Goal: Task Accomplishment & Management: Manage account settings

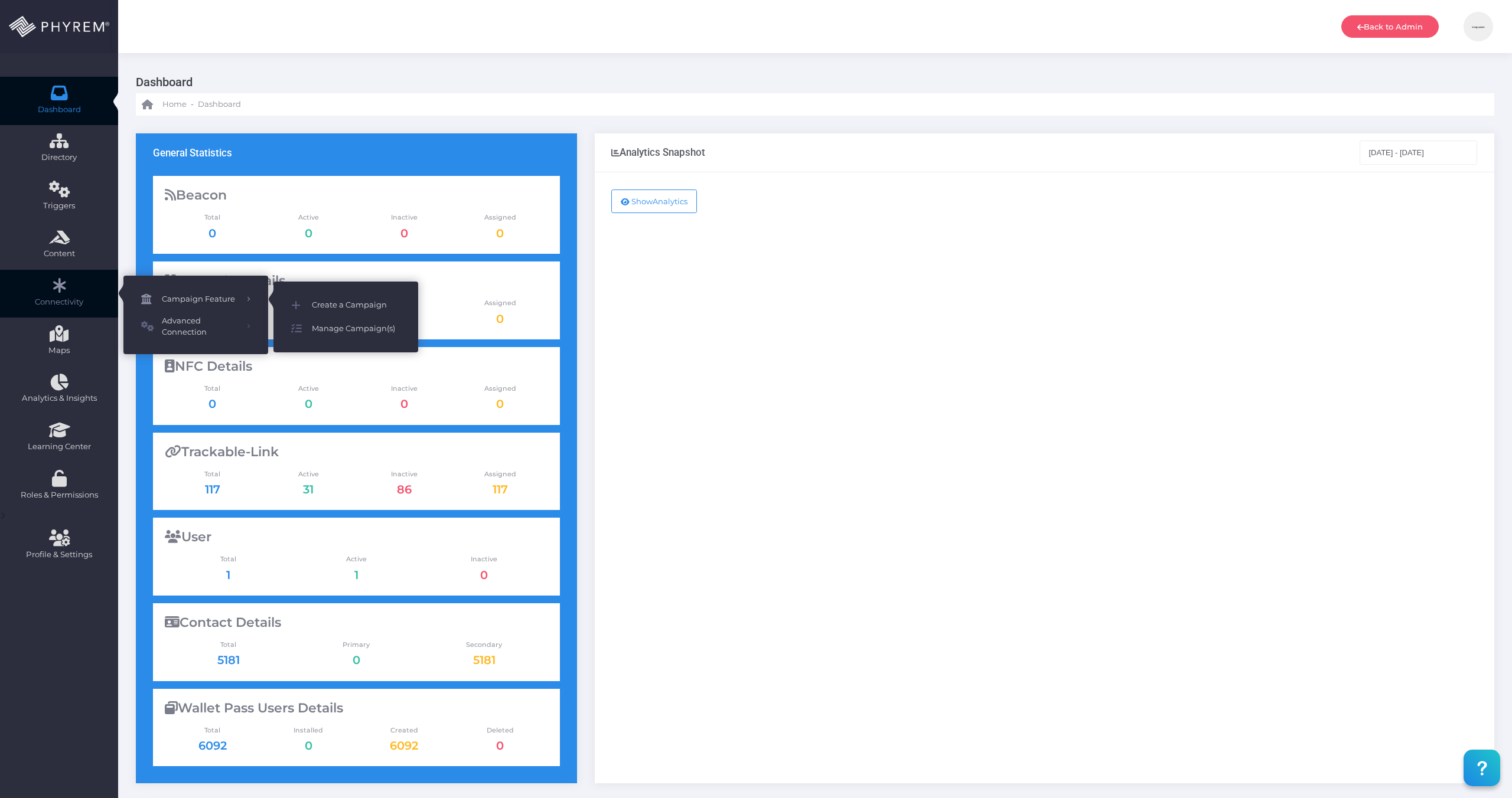
click at [201, 290] on link "Campaign Feature" at bounding box center [195, 299] width 144 height 24
click at [359, 324] on span "Manage Campaign(s)" at bounding box center [356, 329] width 88 height 16
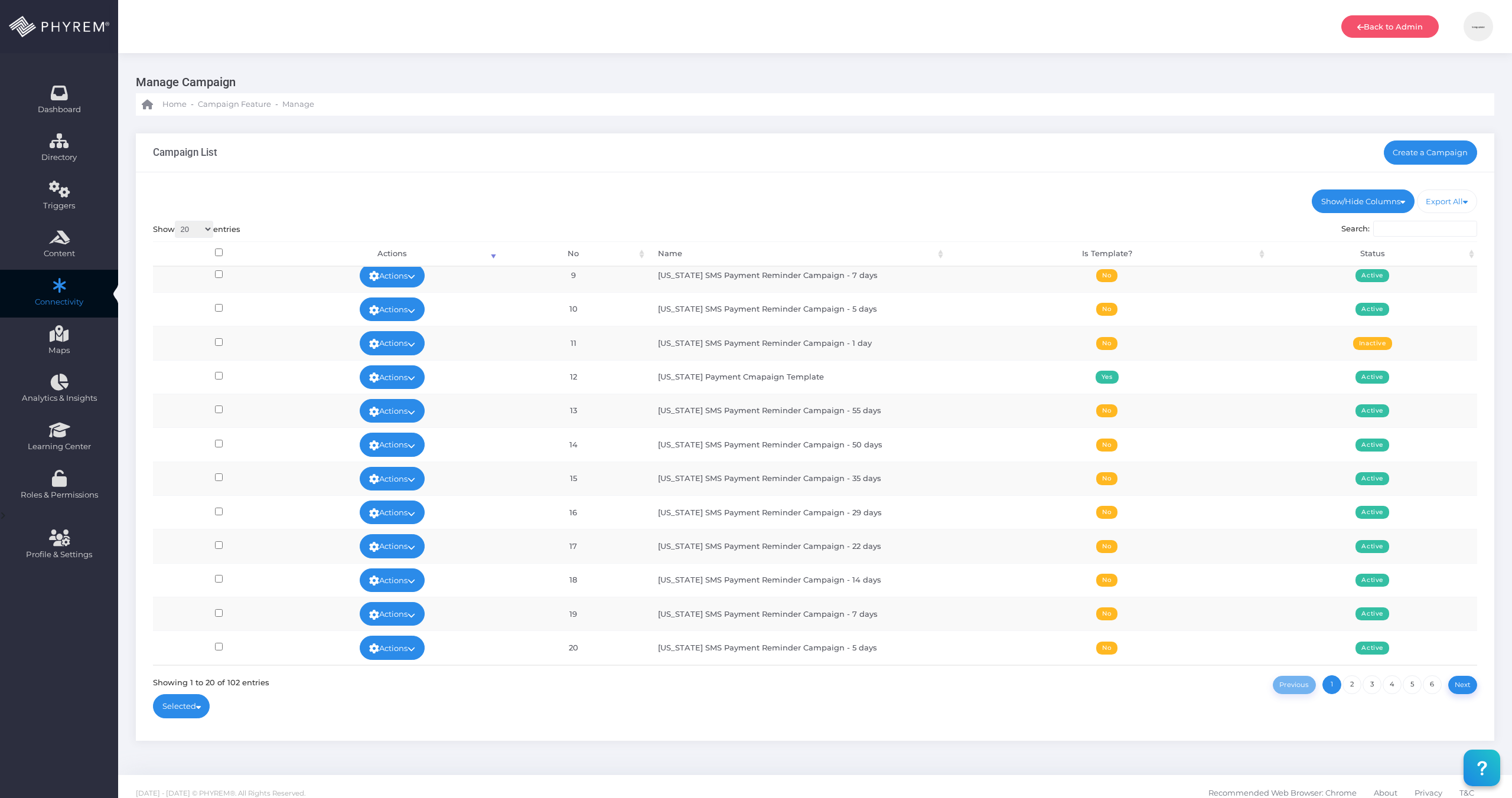
scroll to position [13, 0]
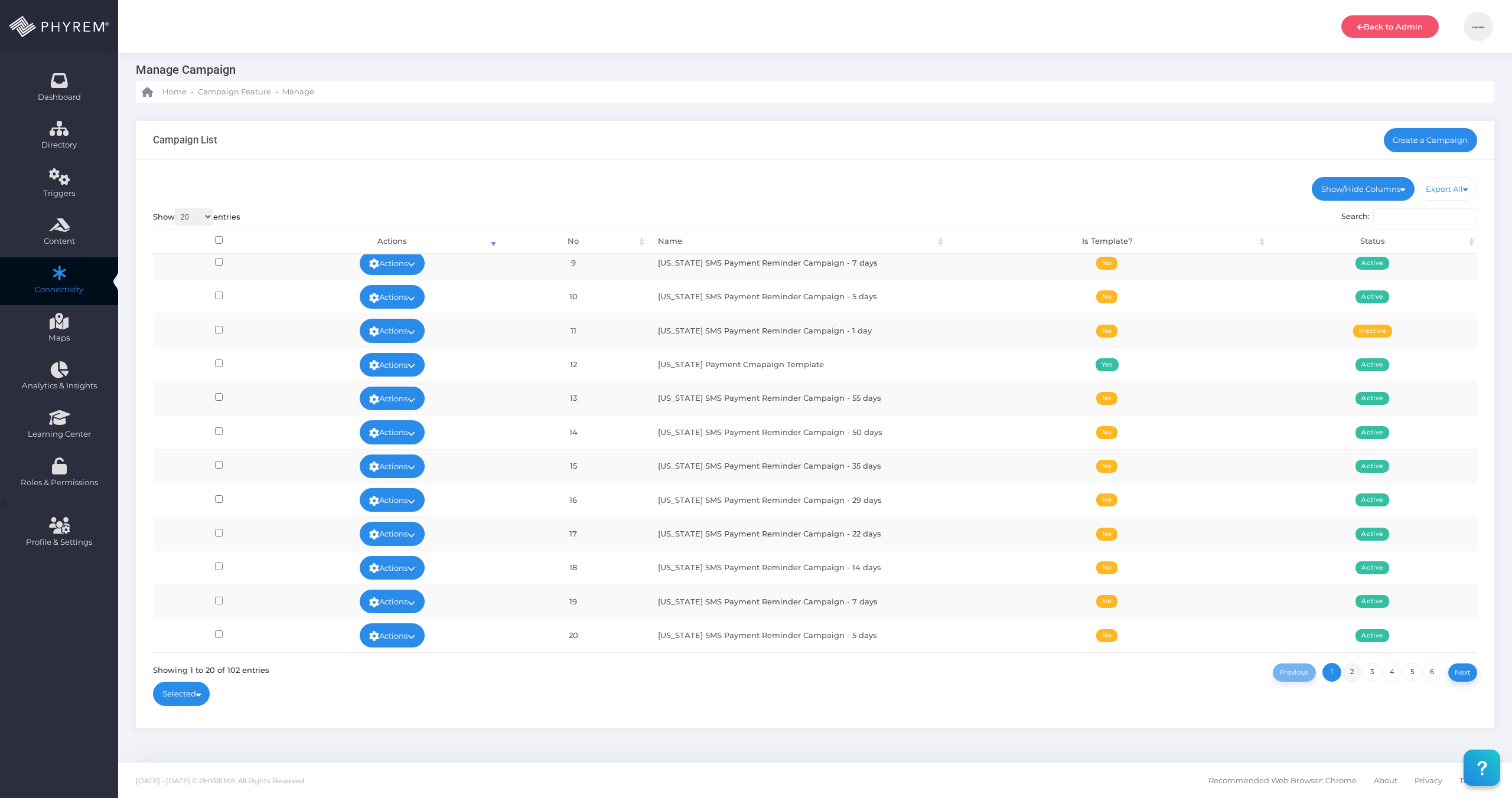
click at [1359, 672] on link "2" at bounding box center [1351, 671] width 19 height 19
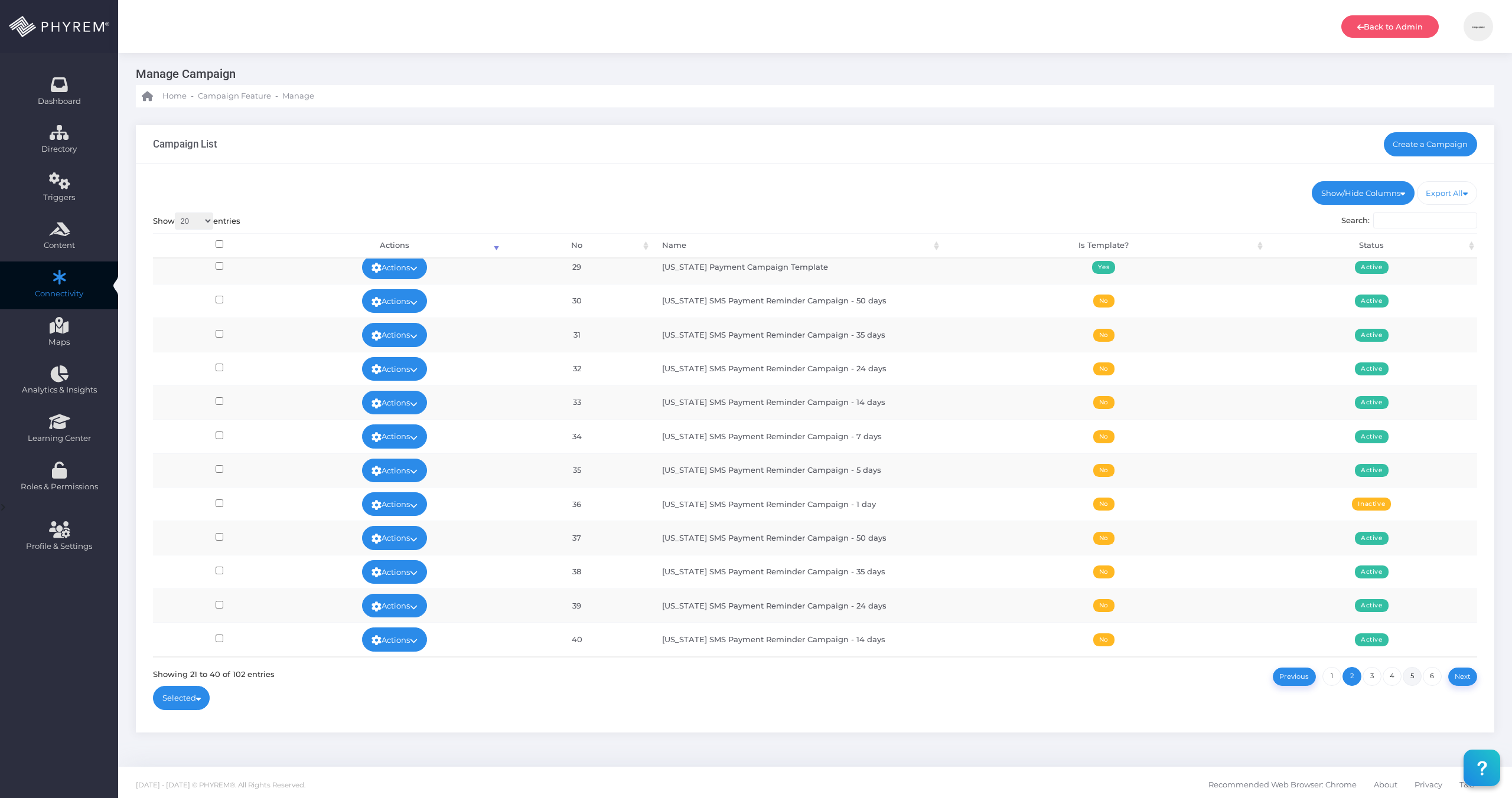
click at [1409, 676] on link "5" at bounding box center [1411, 676] width 19 height 19
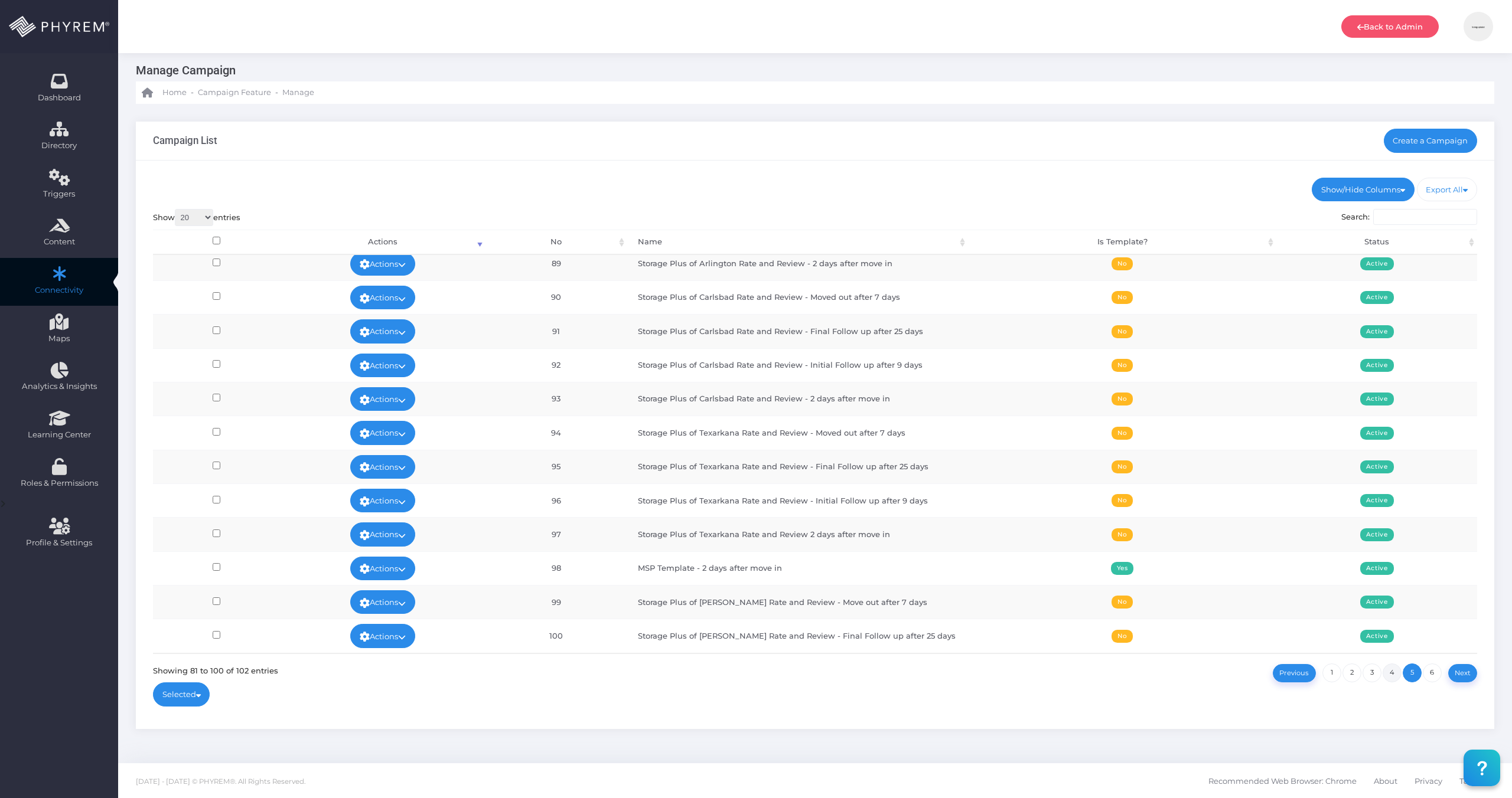
click at [1390, 676] on link "4" at bounding box center [1391, 672] width 19 height 19
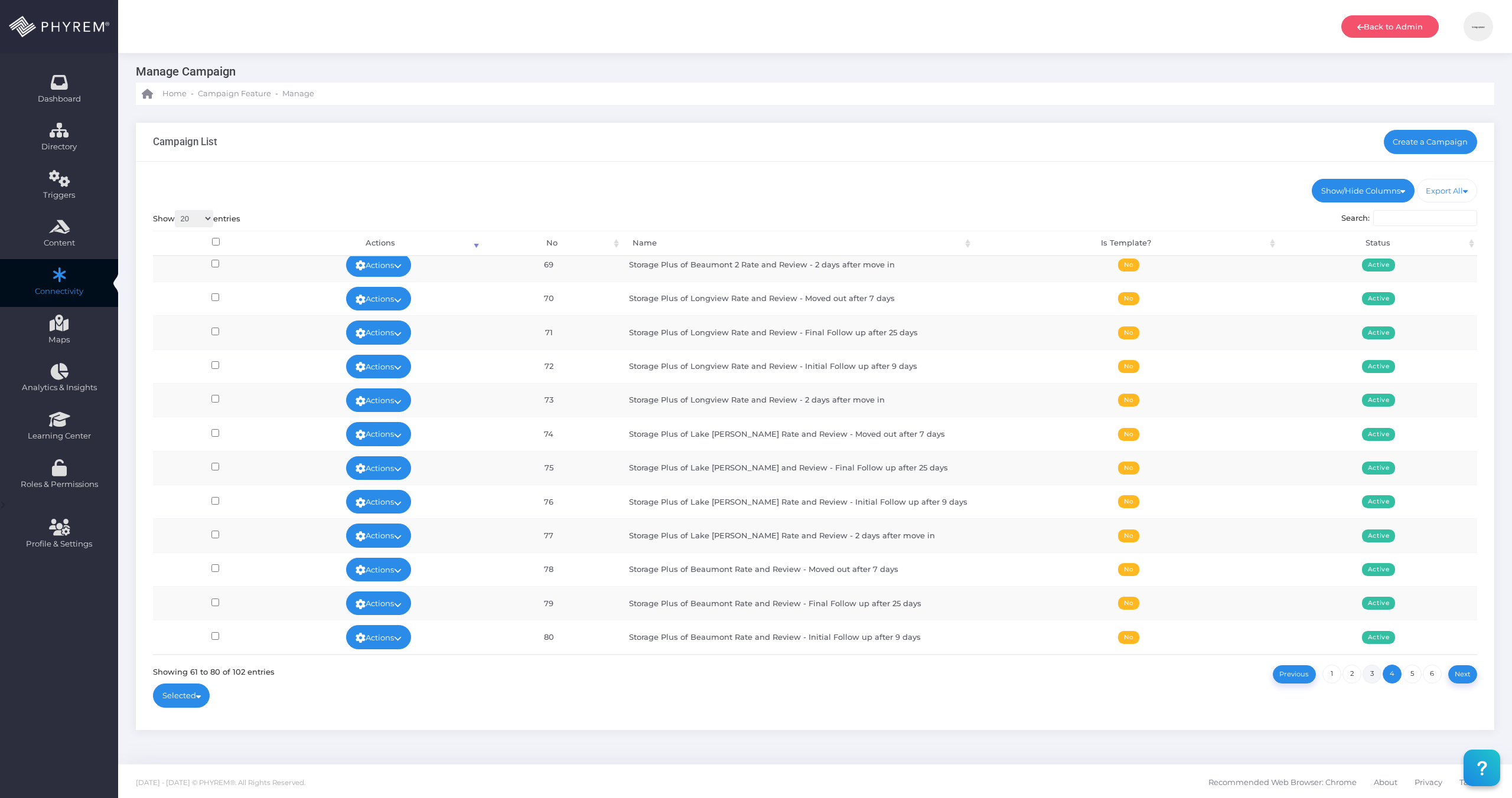
click at [1372, 677] on link "3" at bounding box center [1371, 673] width 19 height 19
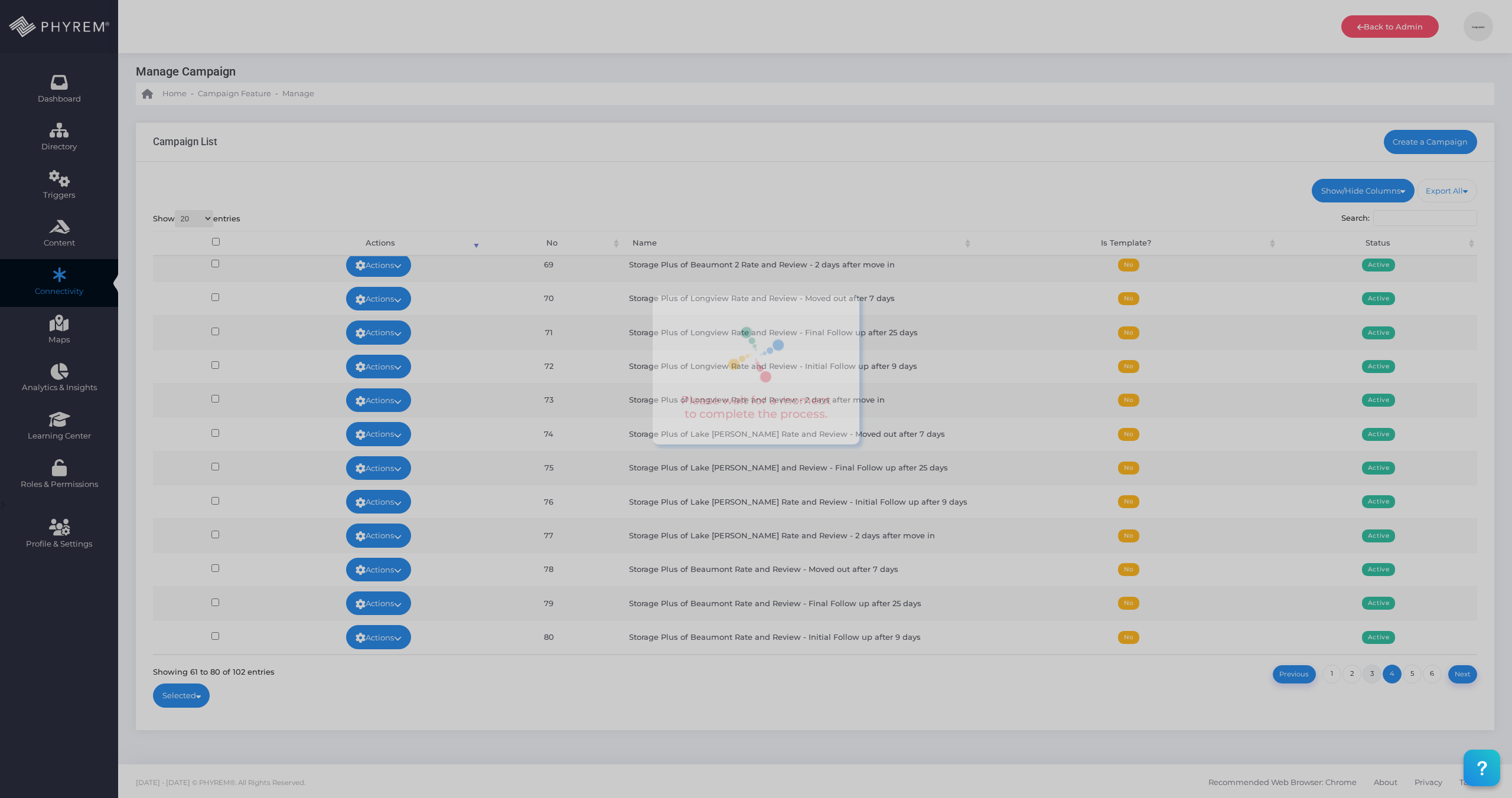
scroll to position [13, 0]
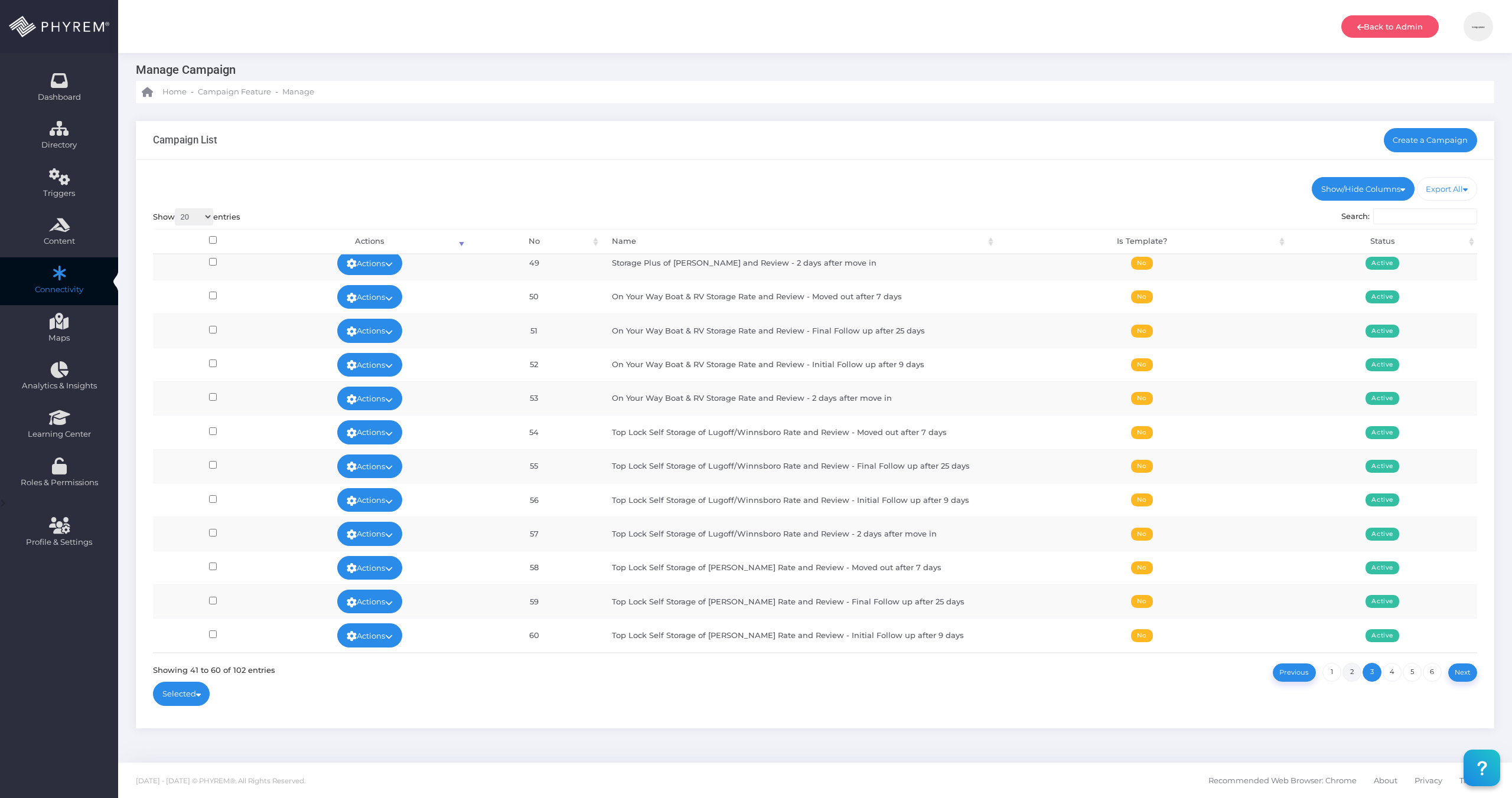
click at [1349, 679] on link "2" at bounding box center [1351, 671] width 19 height 19
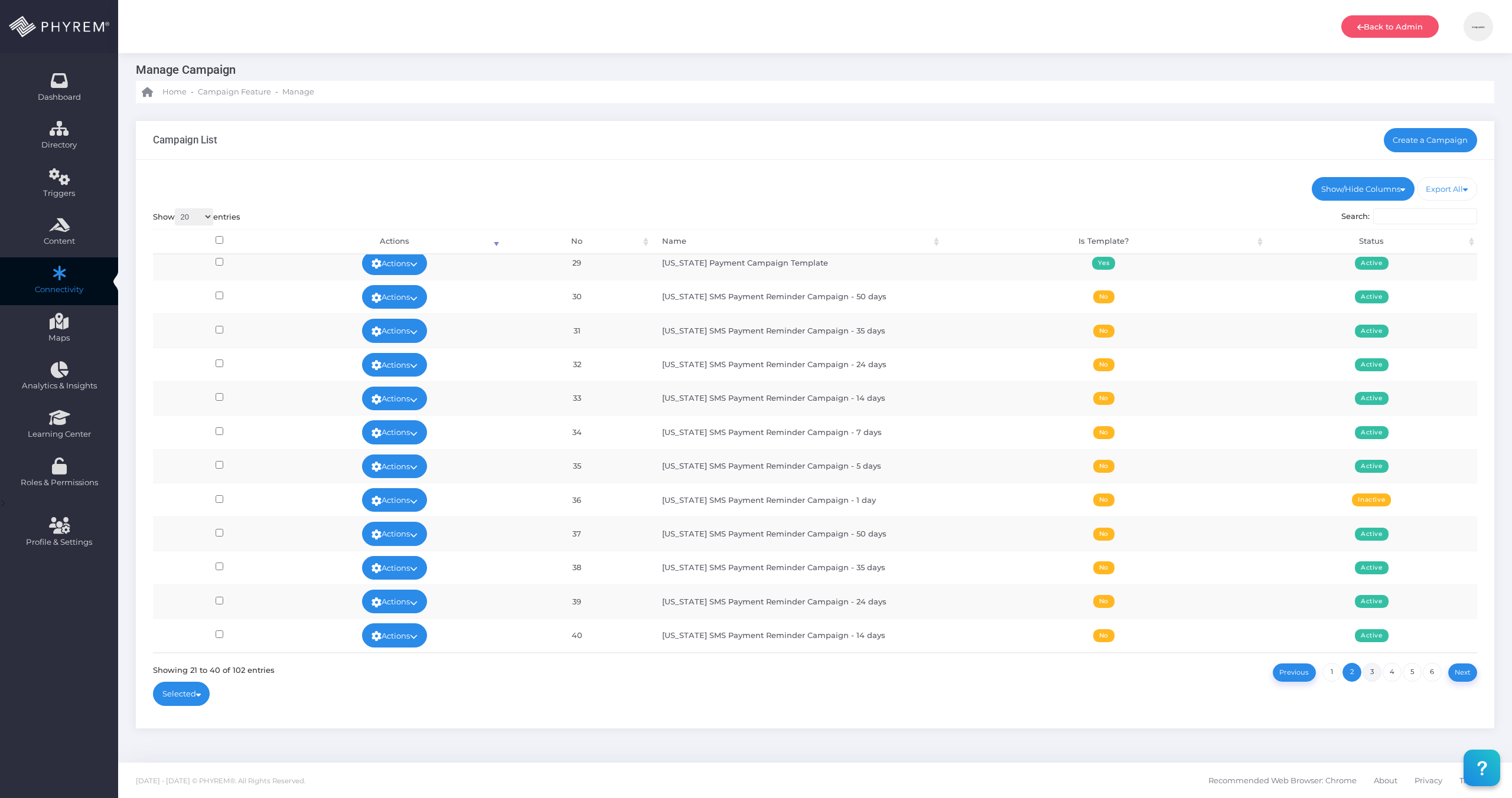
click at [1375, 671] on link "3" at bounding box center [1371, 671] width 19 height 19
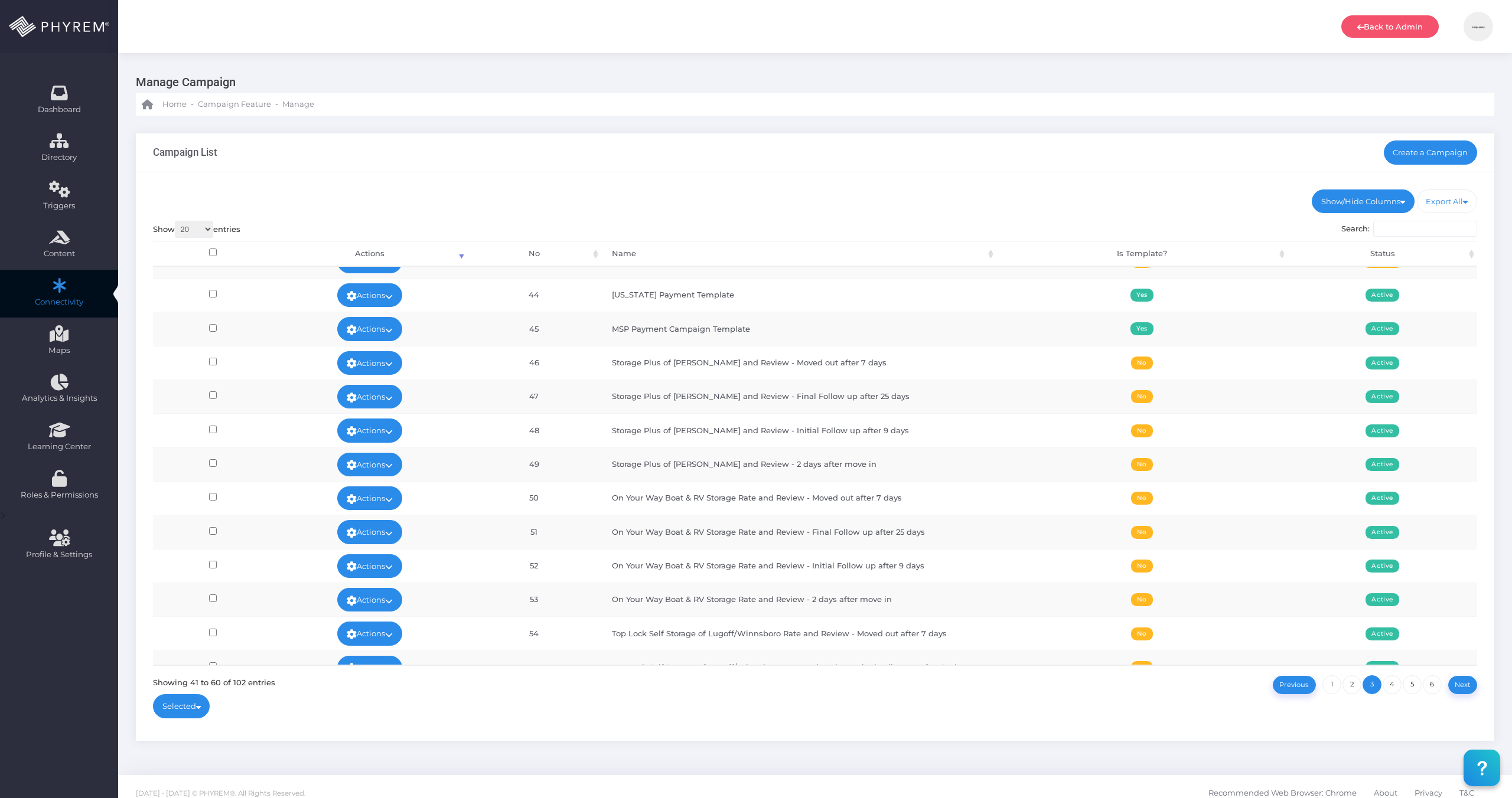
scroll to position [0, 0]
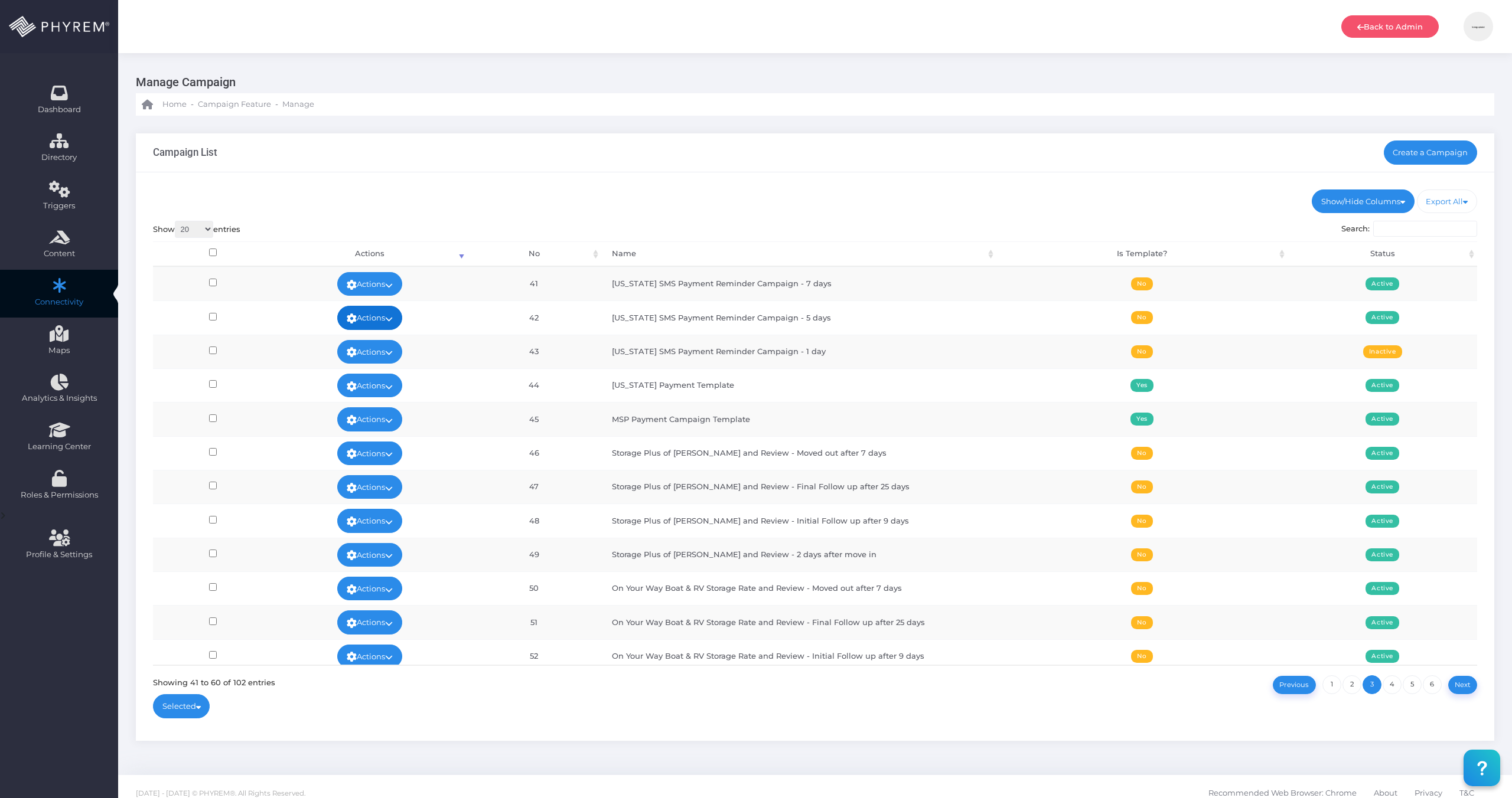
click at [388, 322] on link "Actions" at bounding box center [369, 318] width 65 height 24
click at [382, 434] on link "View Stats" at bounding box center [368, 434] width 77 height 23
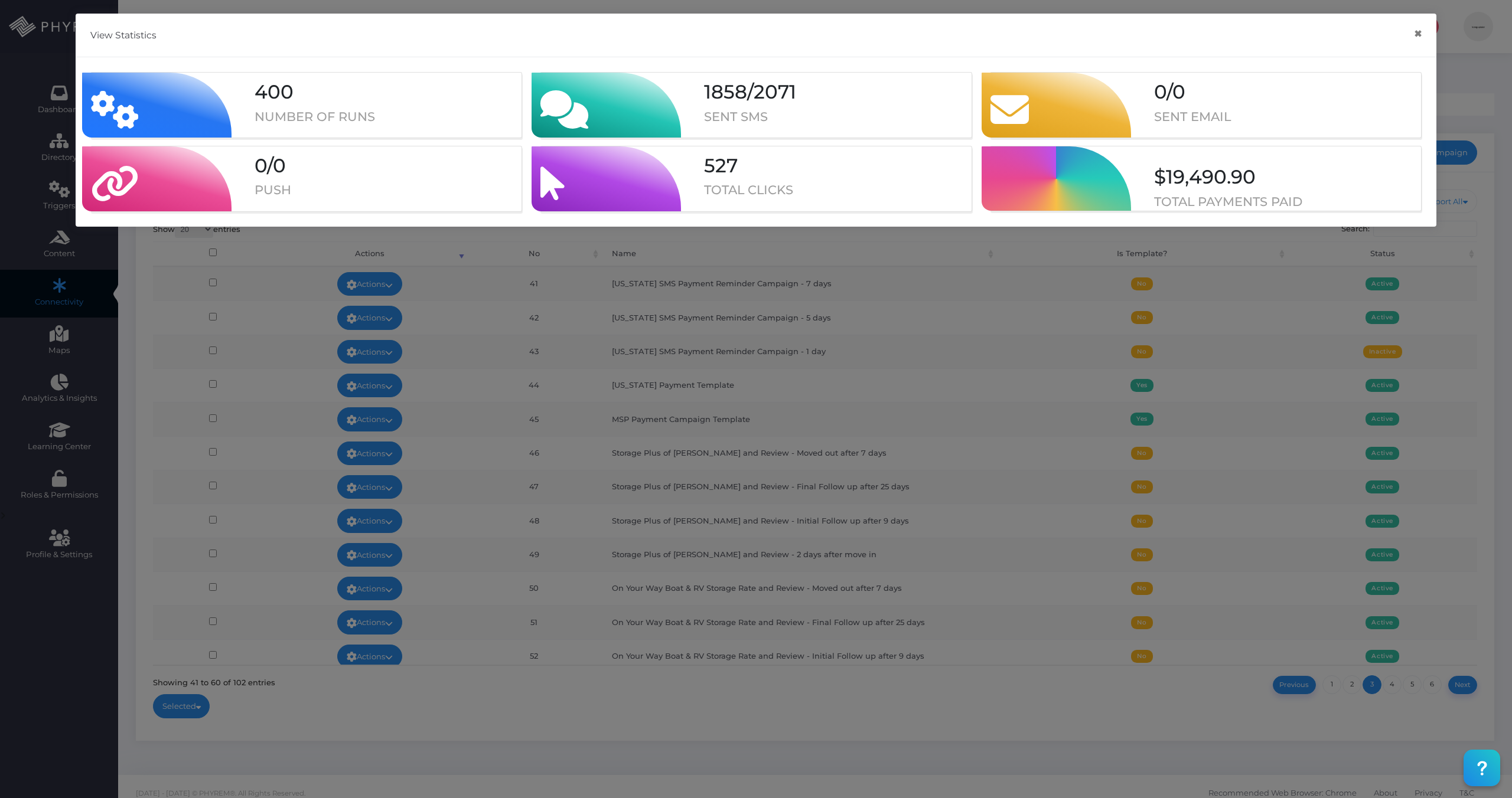
click at [741, 105] on div "1858 / 2071 SENT SMS" at bounding box center [830, 105] width 298 height 65
click at [699, 103] on div "1858 / 2071 SENT SMS" at bounding box center [830, 105] width 298 height 65
drag, startPoint x: 679, startPoint y: 110, endPoint x: 1433, endPoint y: 14, distance: 760.1
click at [695, 106] on div "1858 / 2071 SENT SMS" at bounding box center [755, 105] width 448 height 65
click at [1416, 34] on button "×" at bounding box center [1417, 33] width 23 height 27
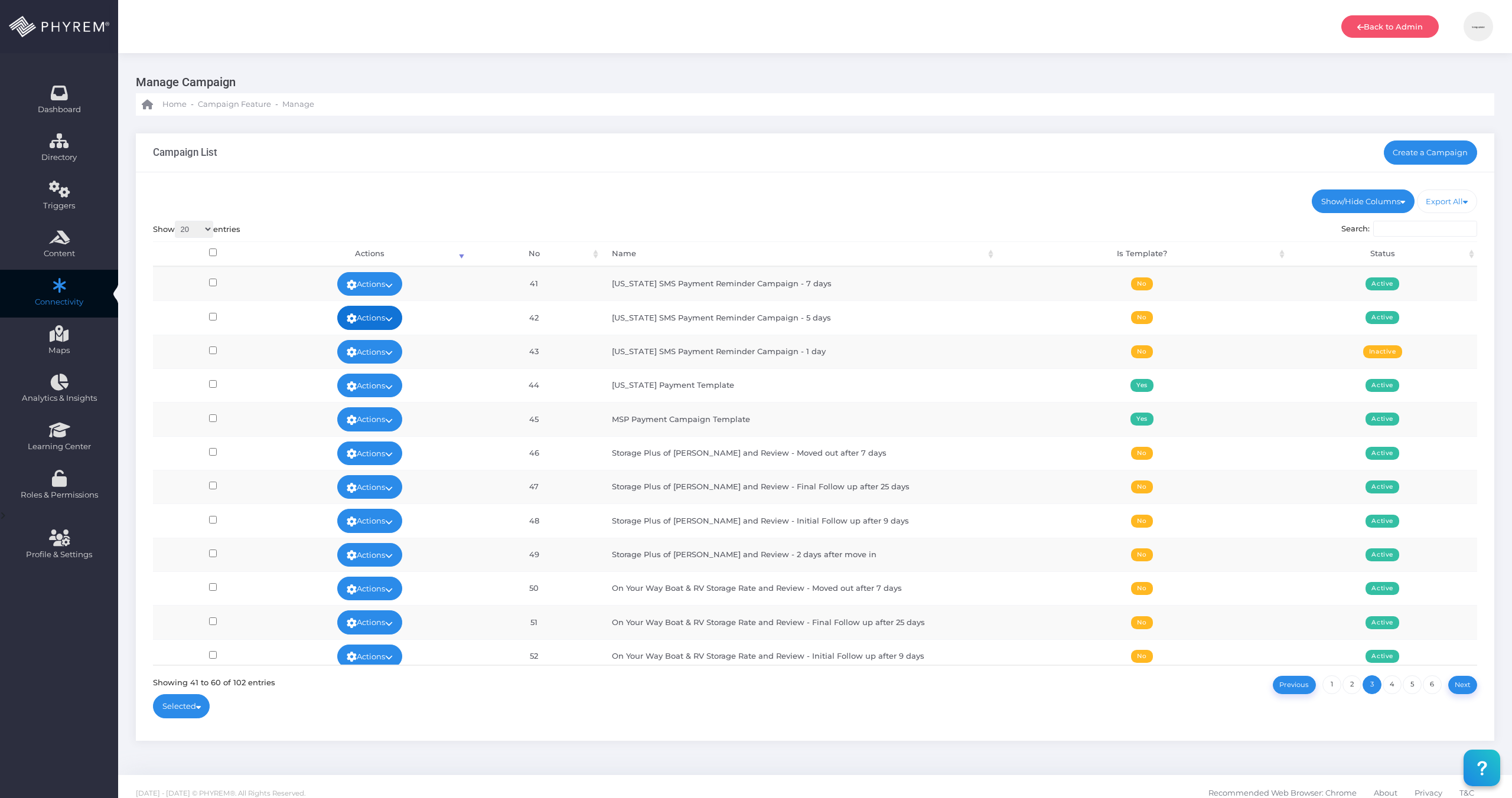
click at [378, 318] on link "Actions" at bounding box center [369, 318] width 65 height 24
click at [650, 317] on td "Texas SMS Payment Reminder Campaign - 5 days" at bounding box center [798, 317] width 395 height 33
click at [368, 565] on link "Actions" at bounding box center [369, 555] width 65 height 24
click at [564, 158] on div "Campaign List Create a Campaign" at bounding box center [814, 153] width 1358 height 39
click at [393, 289] on link "Actions" at bounding box center [369, 284] width 65 height 24
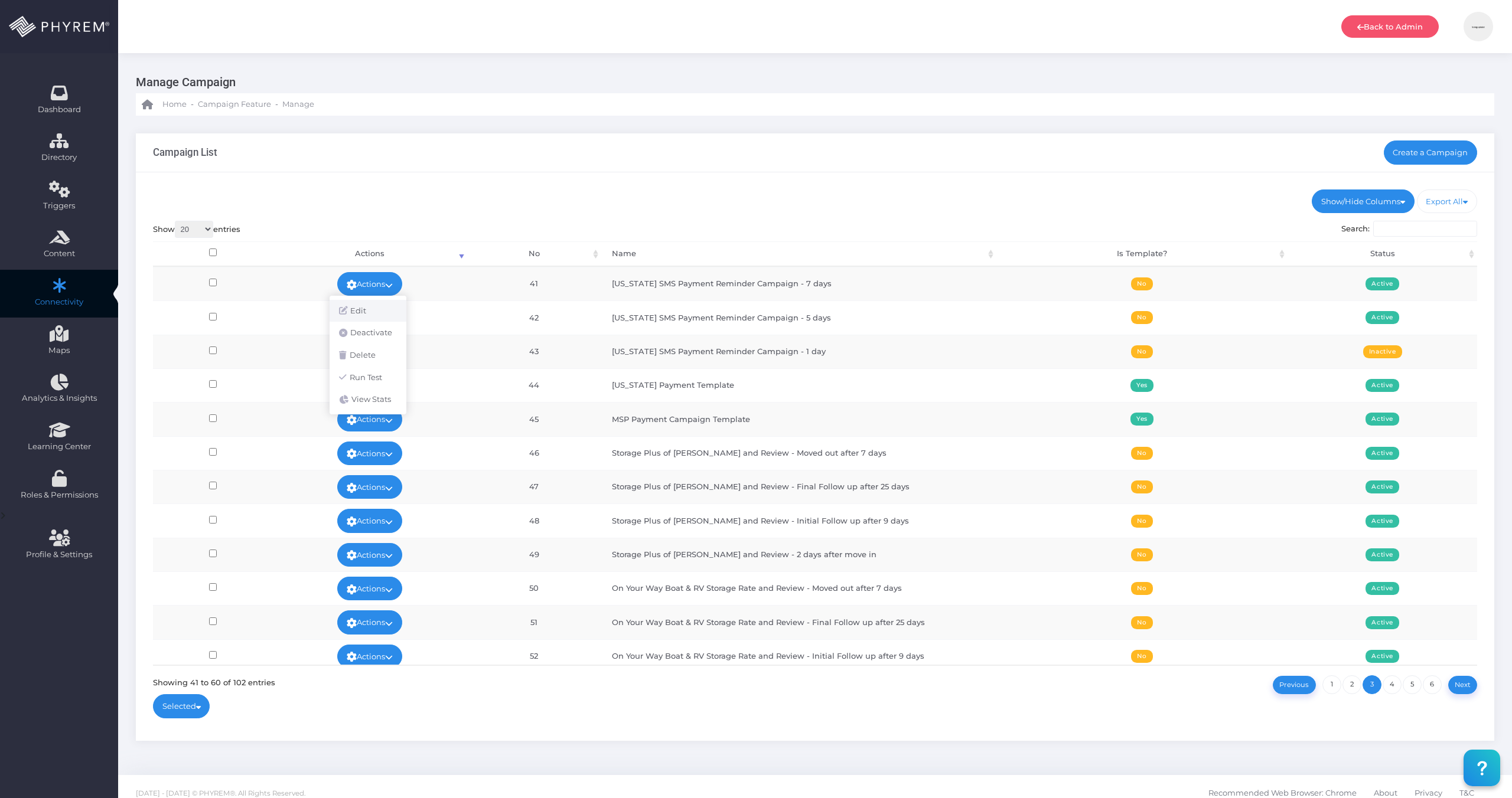
click at [370, 306] on link "Edit" at bounding box center [368, 311] width 77 height 23
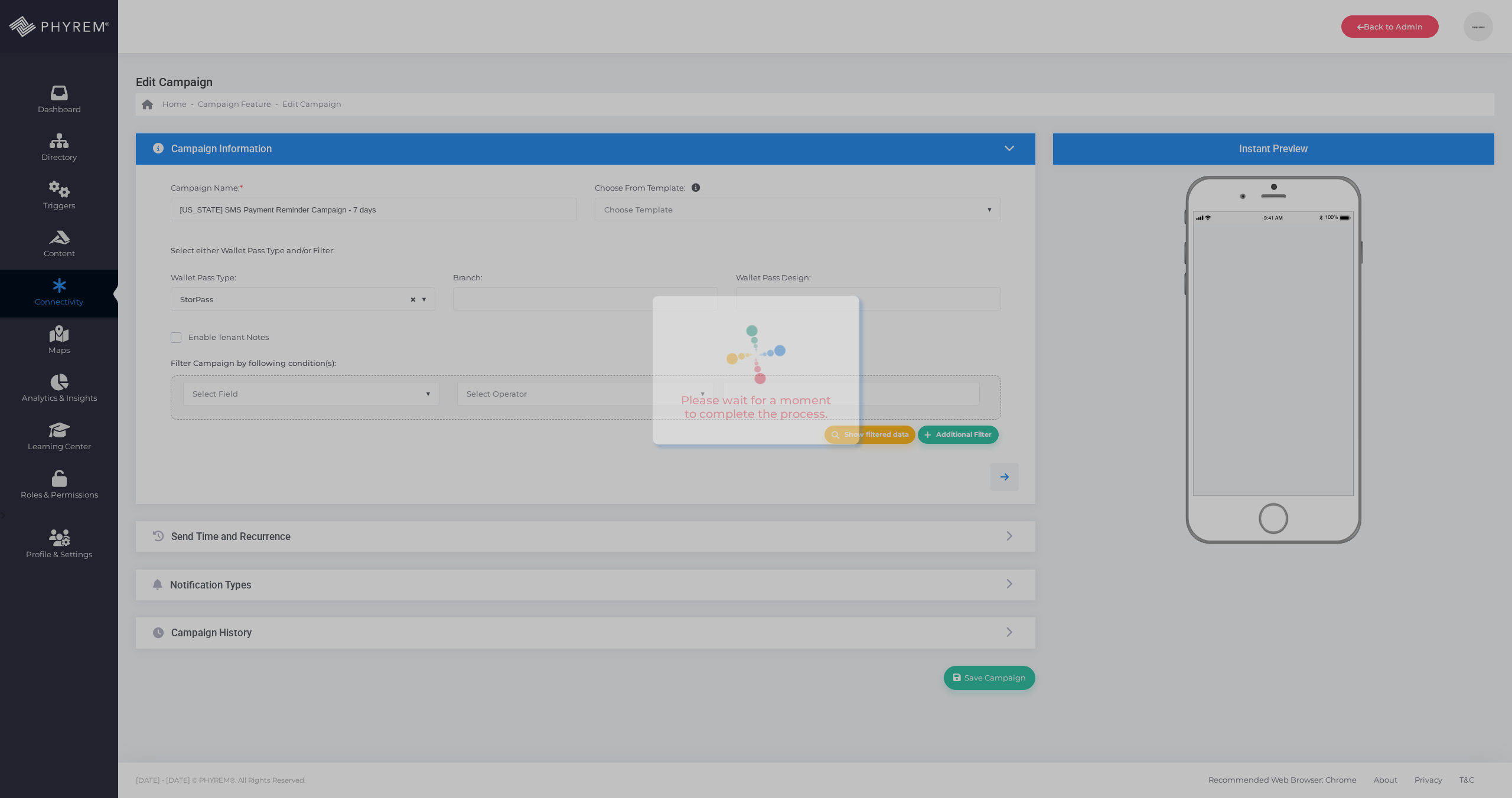
select select "15"
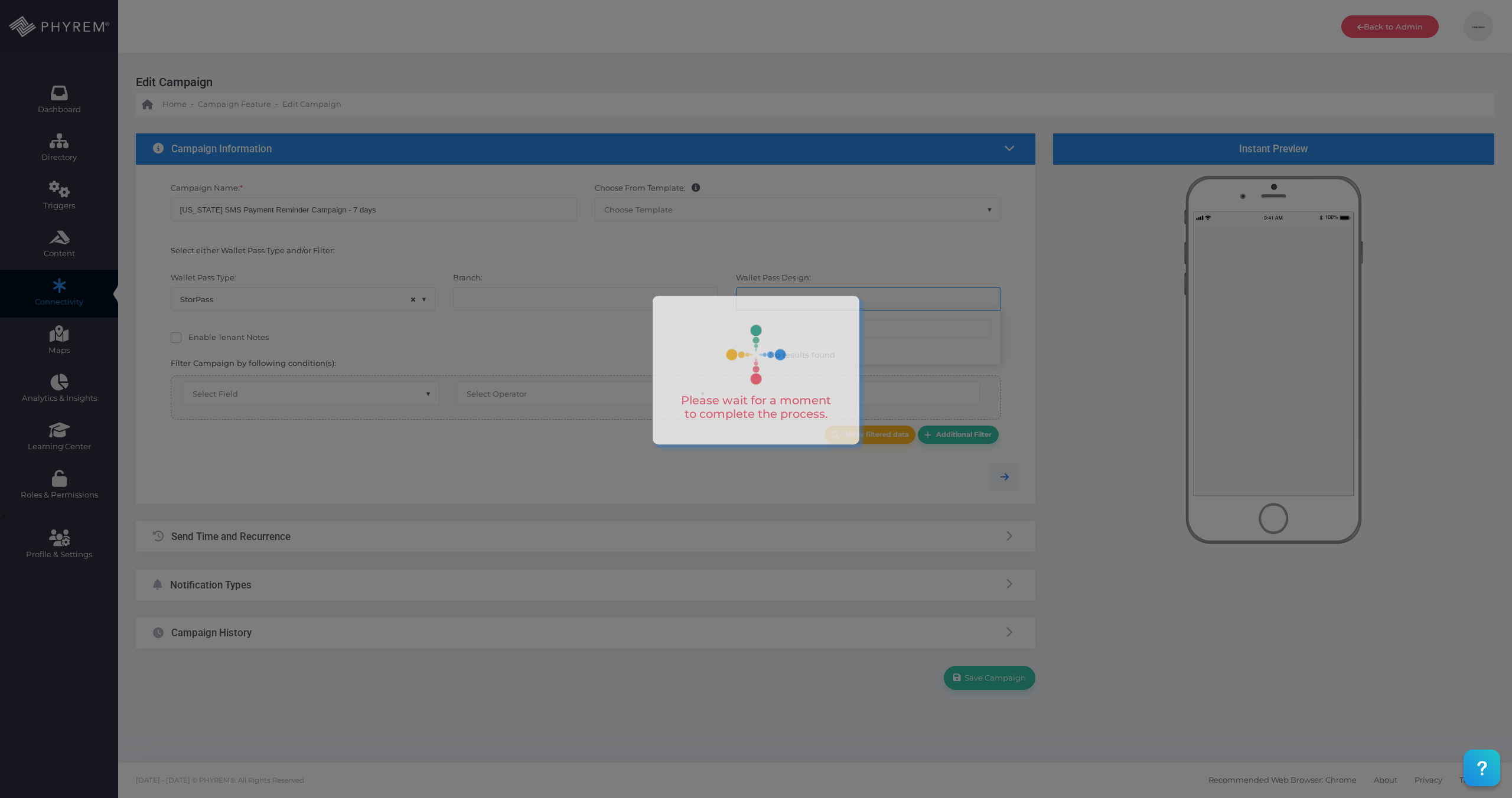
select select "659"
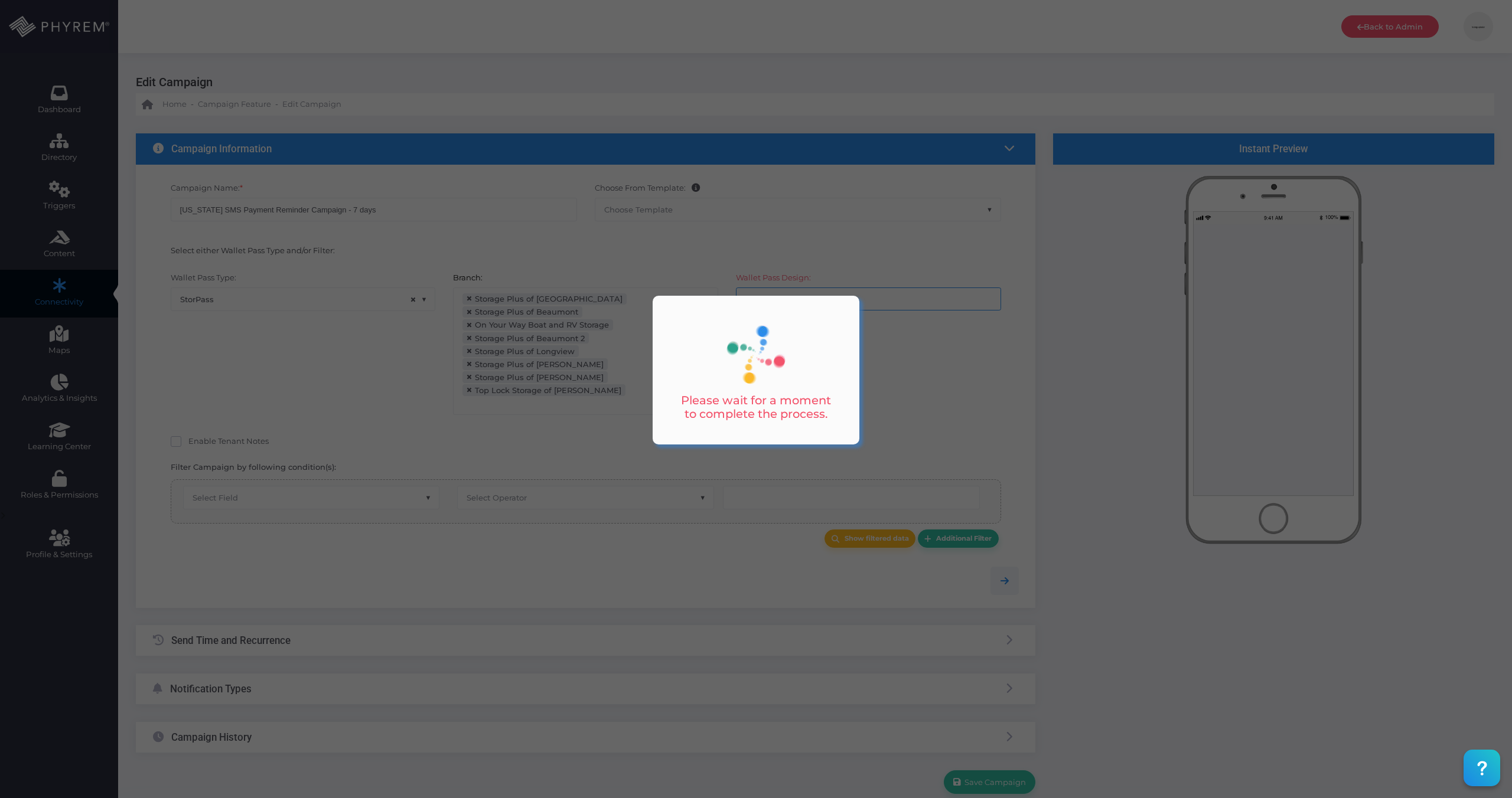
select select "after_x_days"
select select "2204"
select select "dPaidThru"
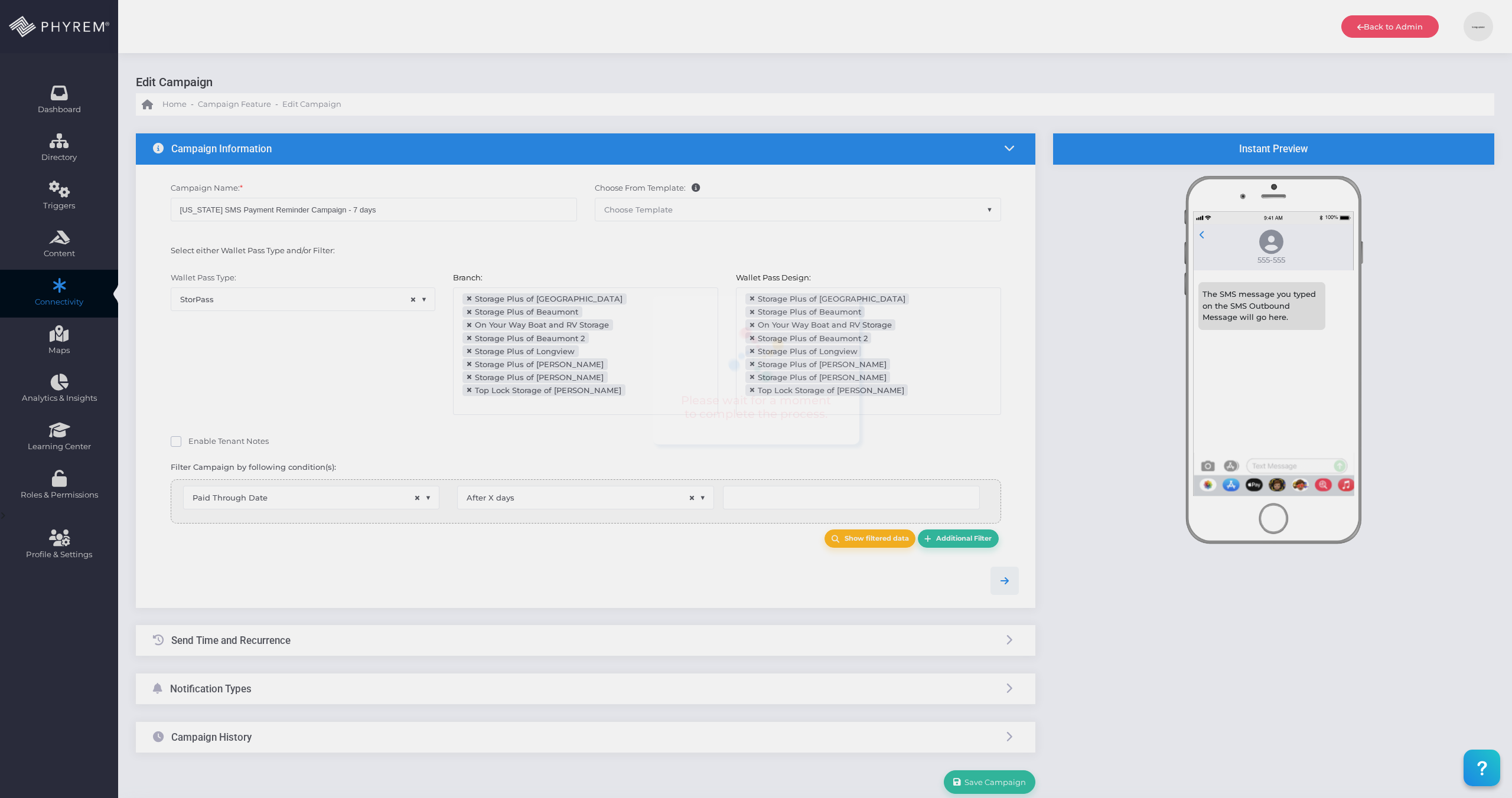
type input "8"
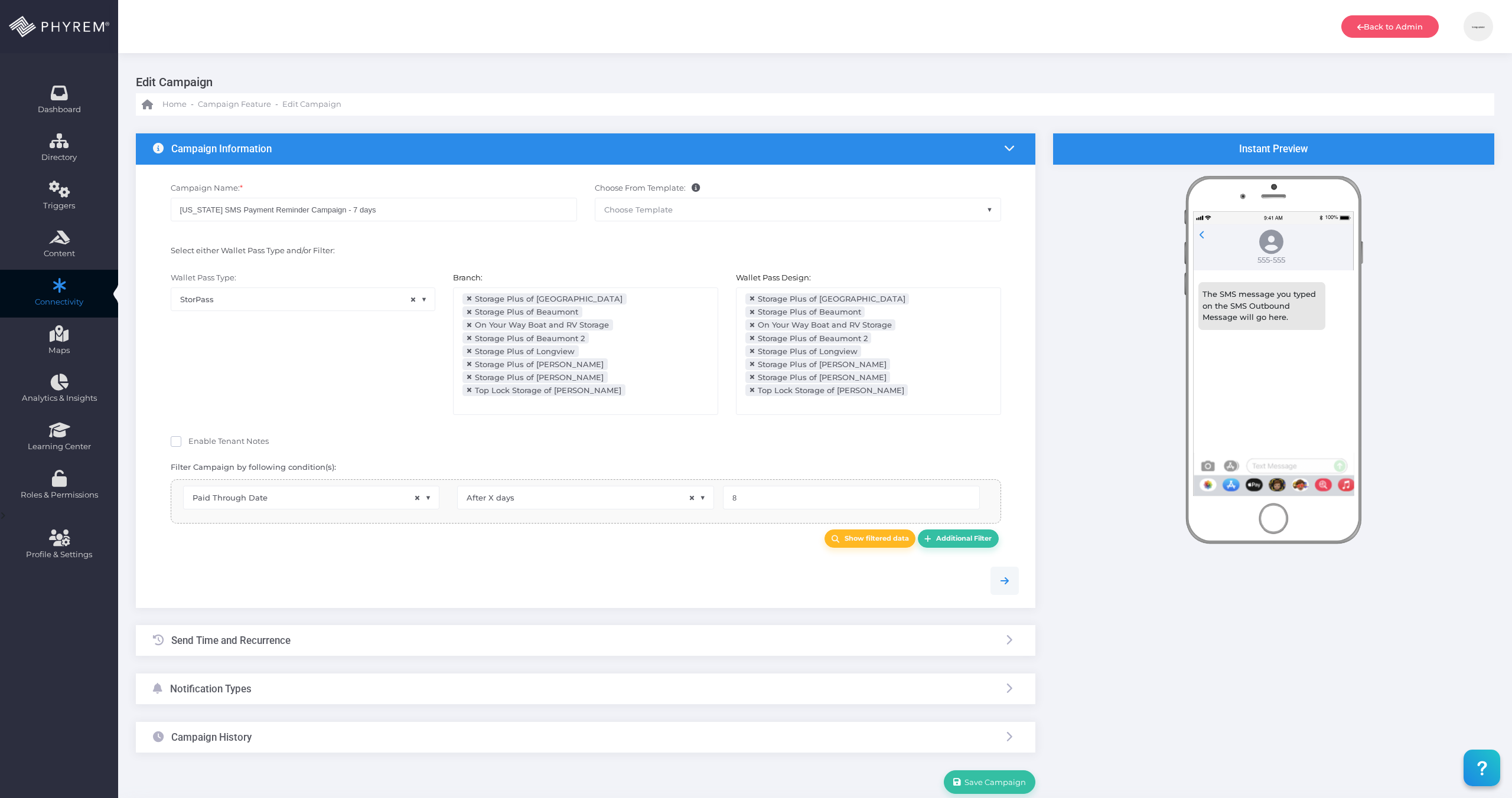
select select "pr_wallet_users.voided"
select select "equals"
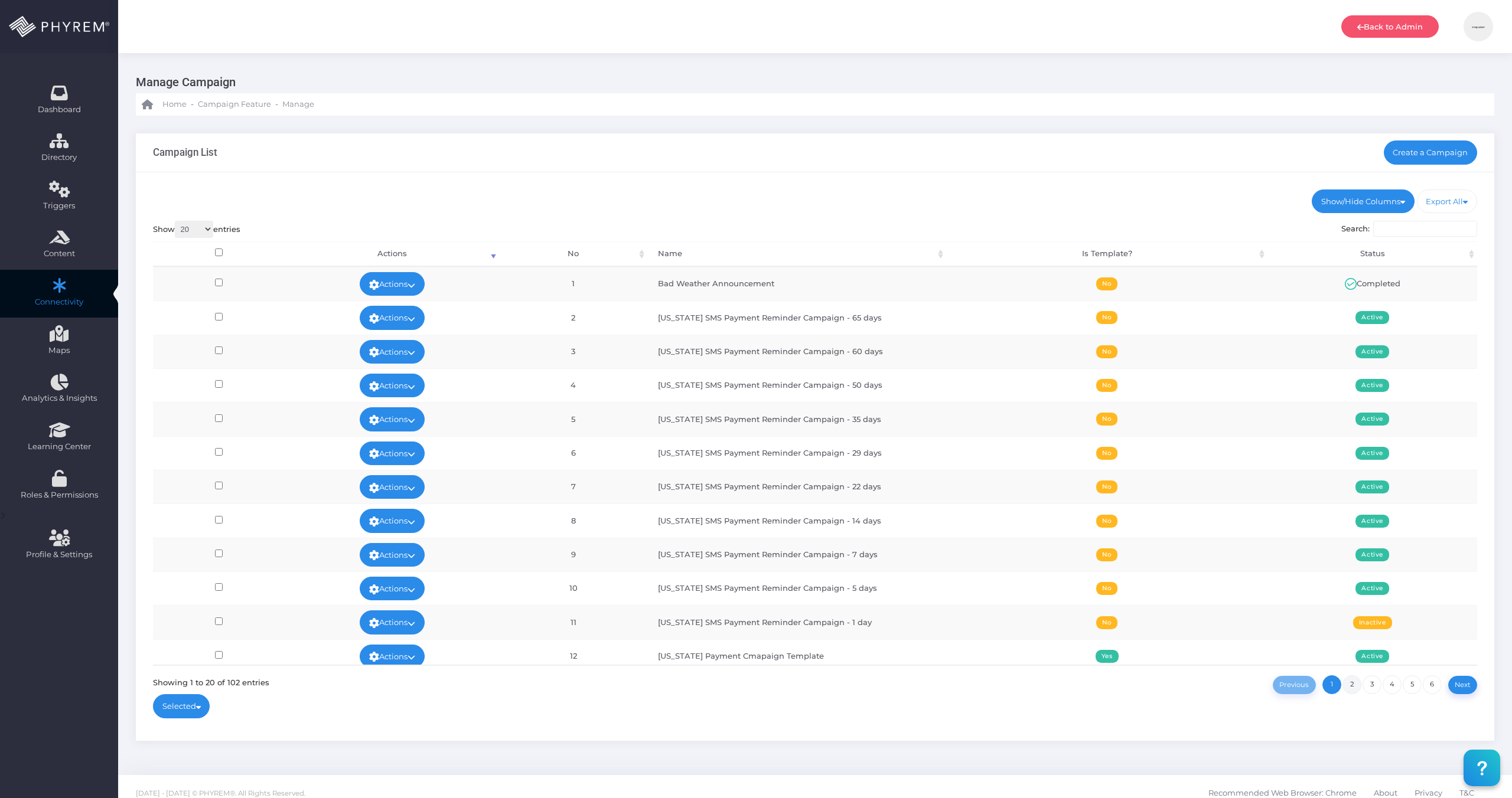
click at [1353, 688] on link "2" at bounding box center [1351, 684] width 19 height 19
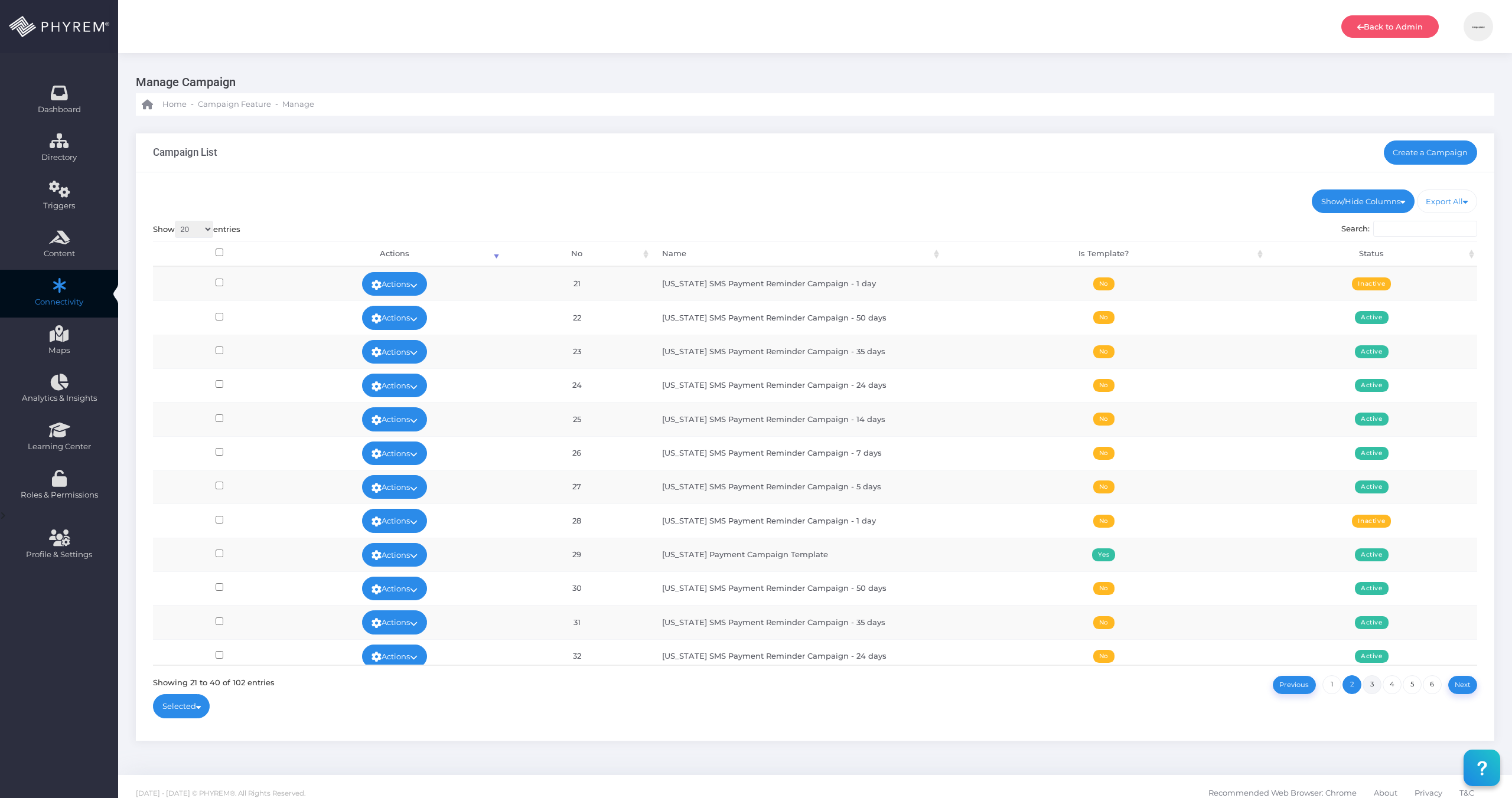
click at [1370, 686] on link "3" at bounding box center [1371, 684] width 19 height 19
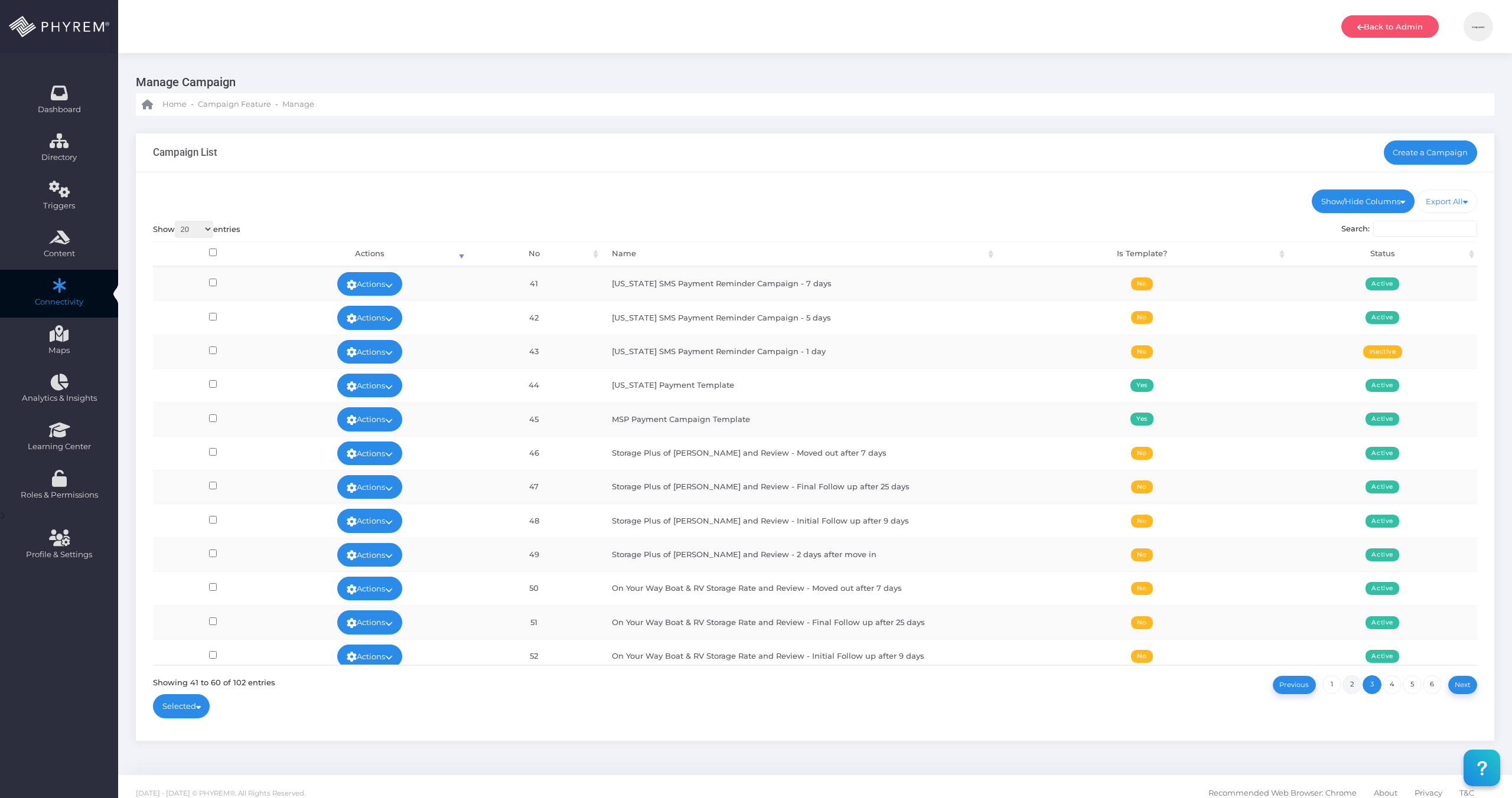
click at [1347, 687] on link "2" at bounding box center [1351, 684] width 19 height 19
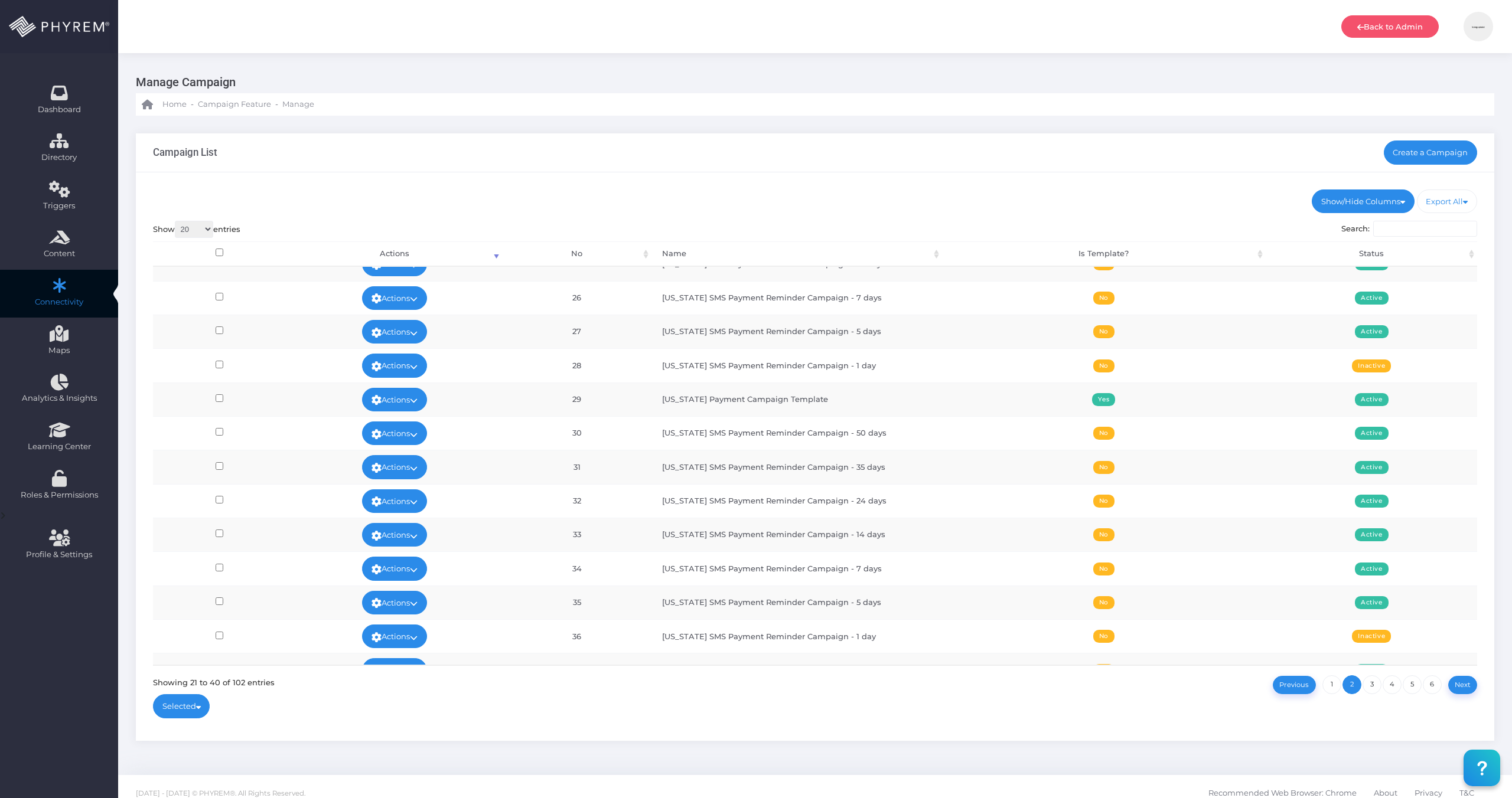
scroll to position [279, 0]
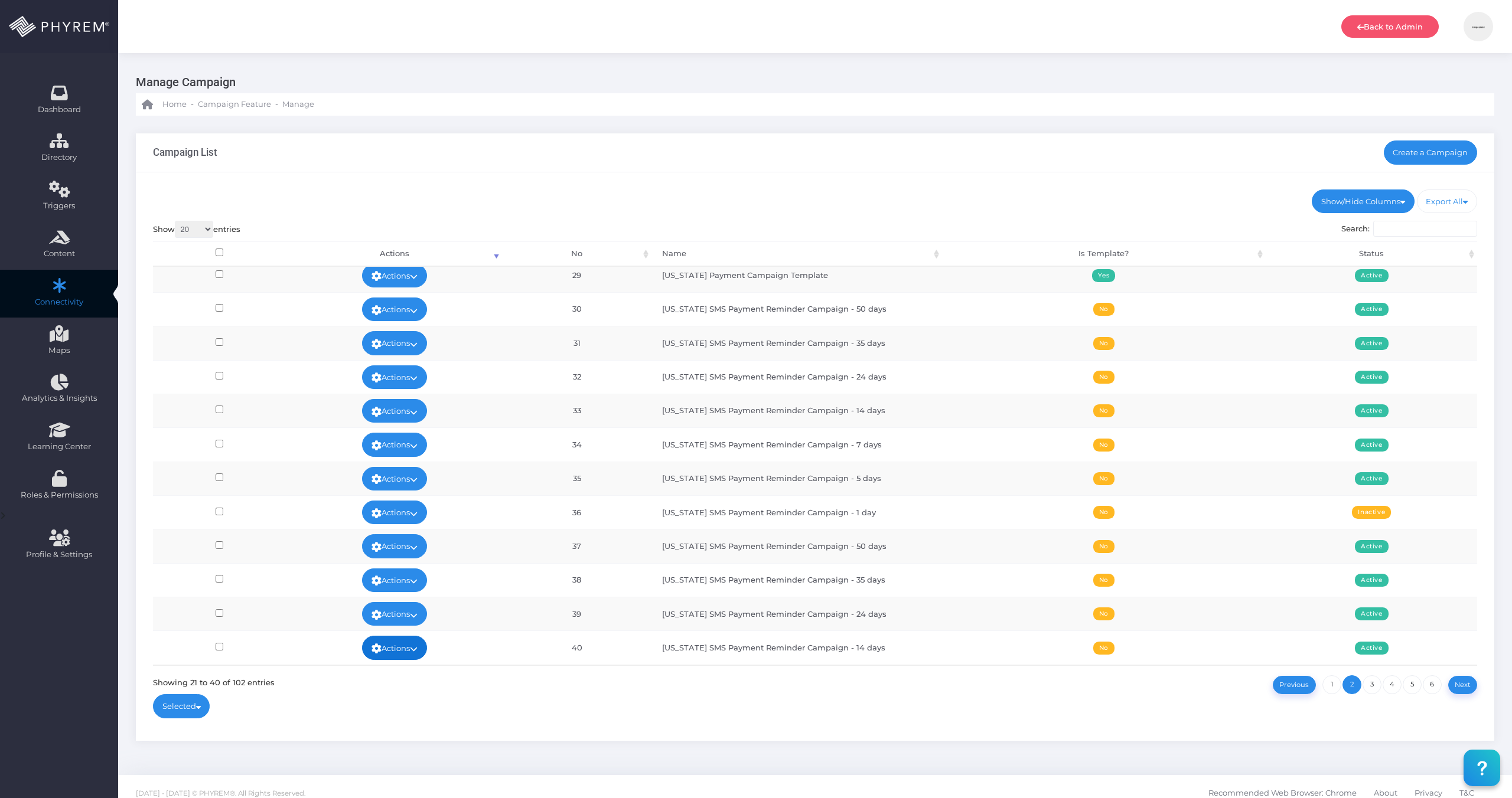
click at [406, 650] on link "Actions" at bounding box center [395, 648] width 65 height 24
click at [388, 528] on link "Edit" at bounding box center [392, 532] width 77 height 23
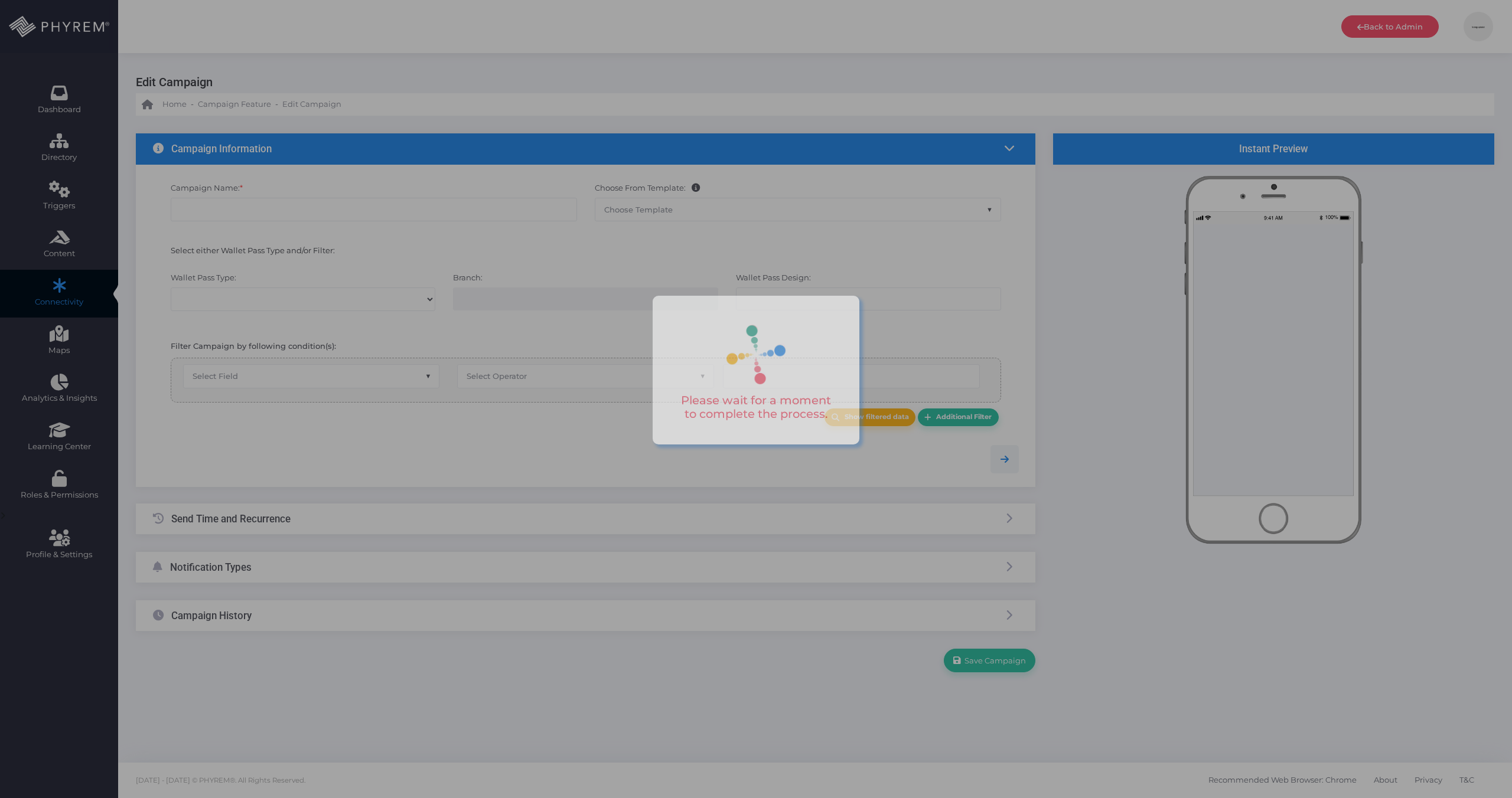
type input "Texas SMS Payment Reminder Campaign - 14 days"
select select "15"
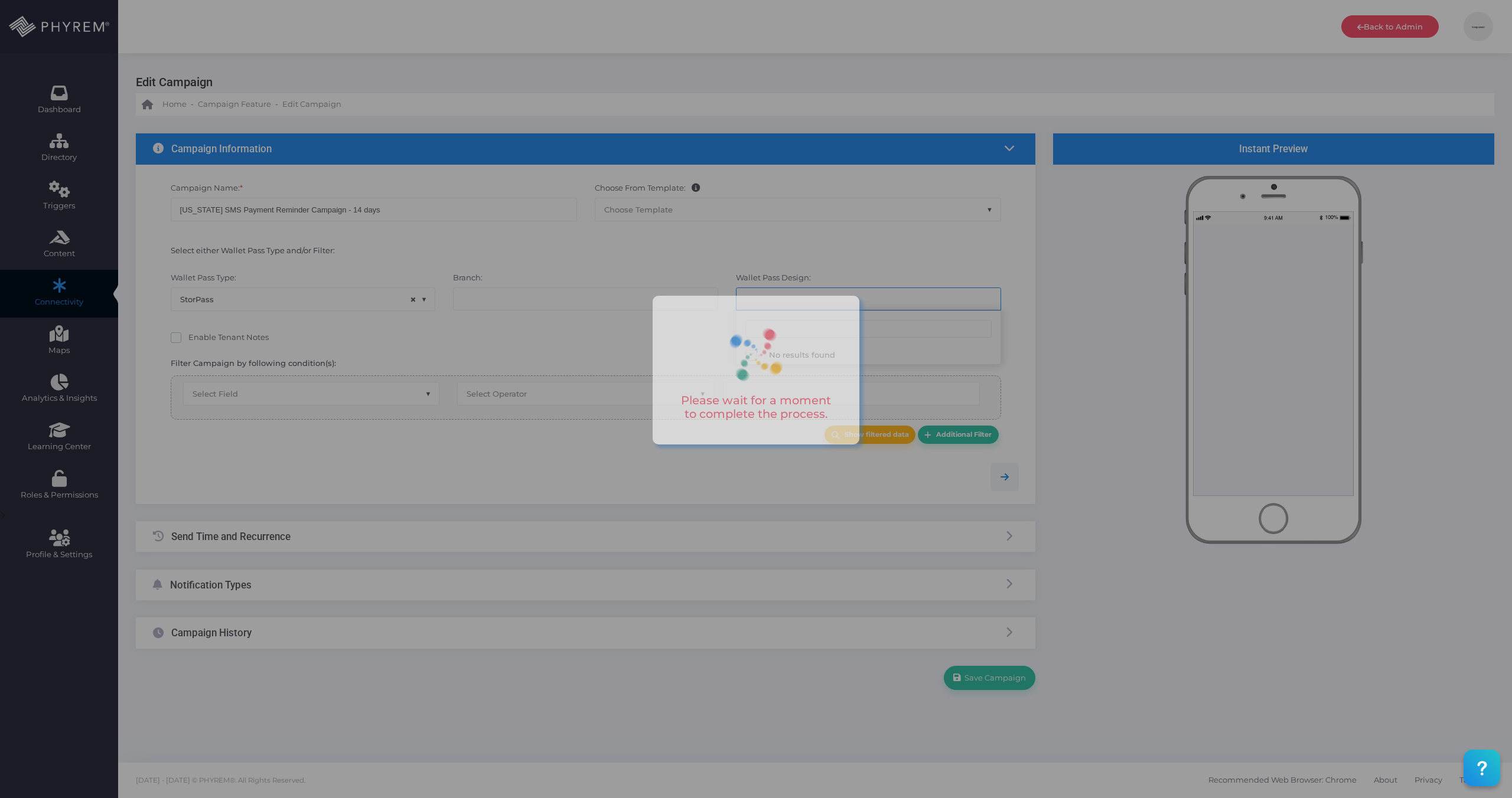
select select "659"
select select "after_x_days"
select select "2204"
select select "dPaidThru"
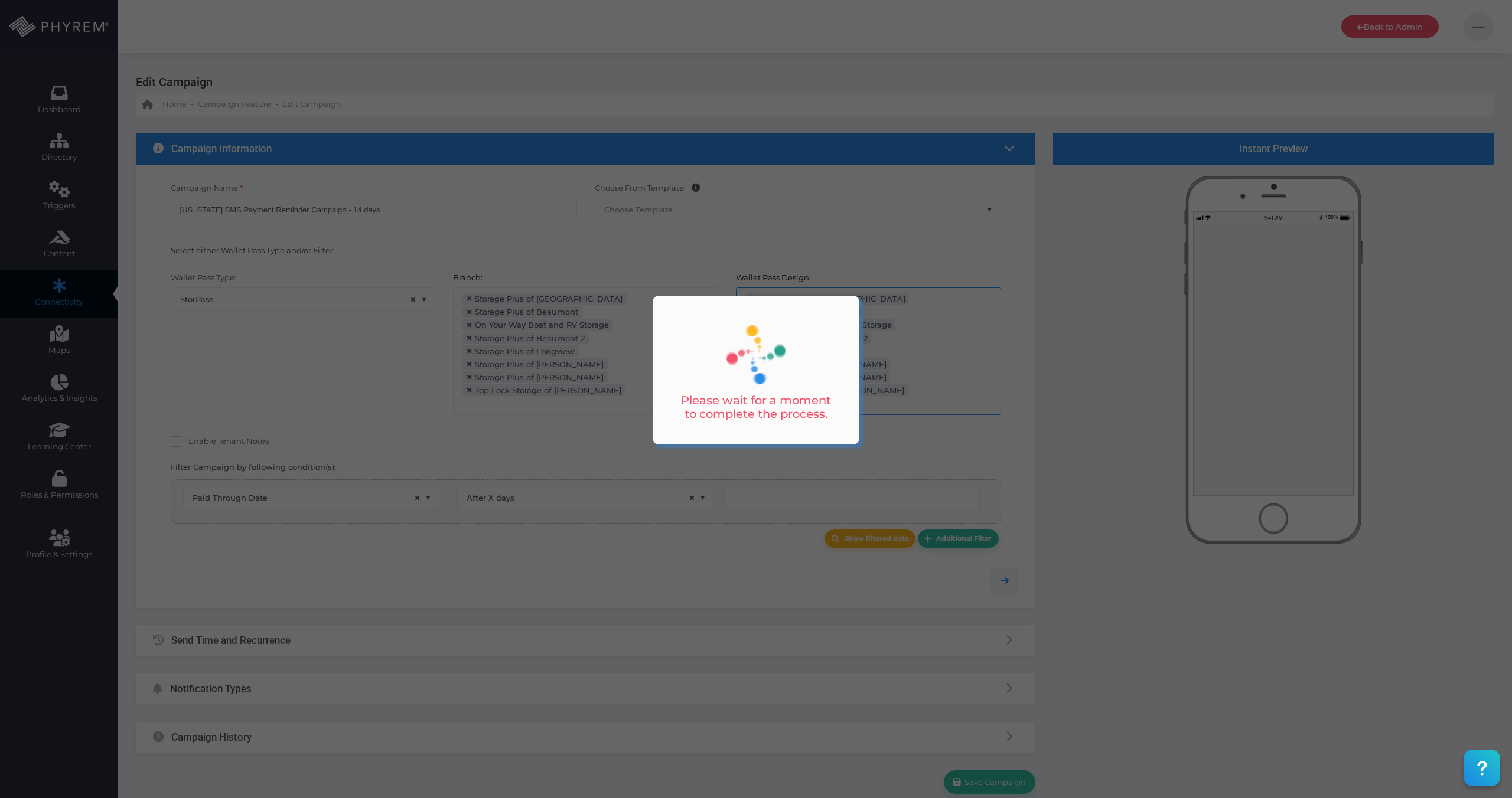
scroll to position [154, 0]
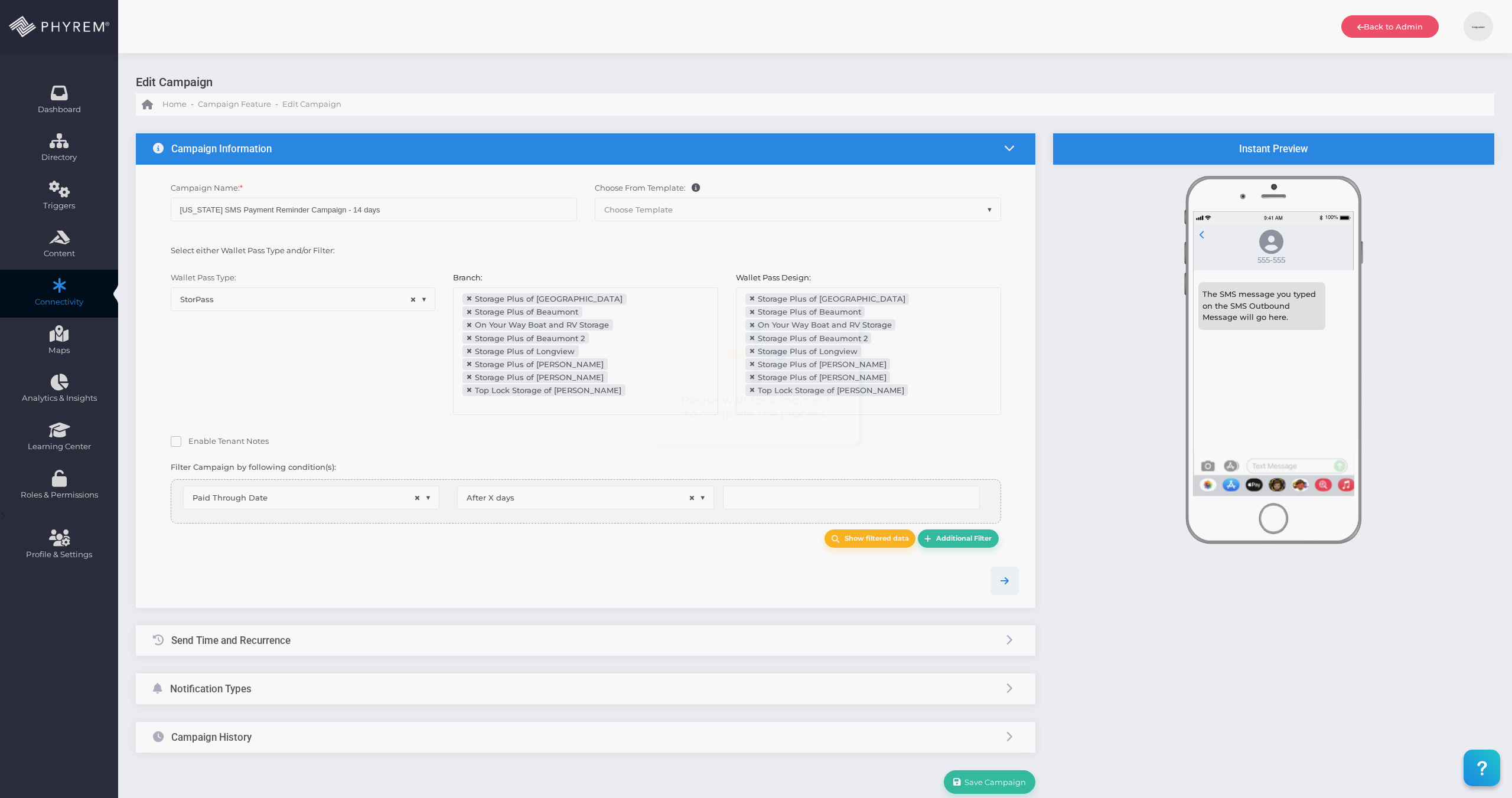
type input "15"
select select "pr_wallet_users.voided"
select select "equals"
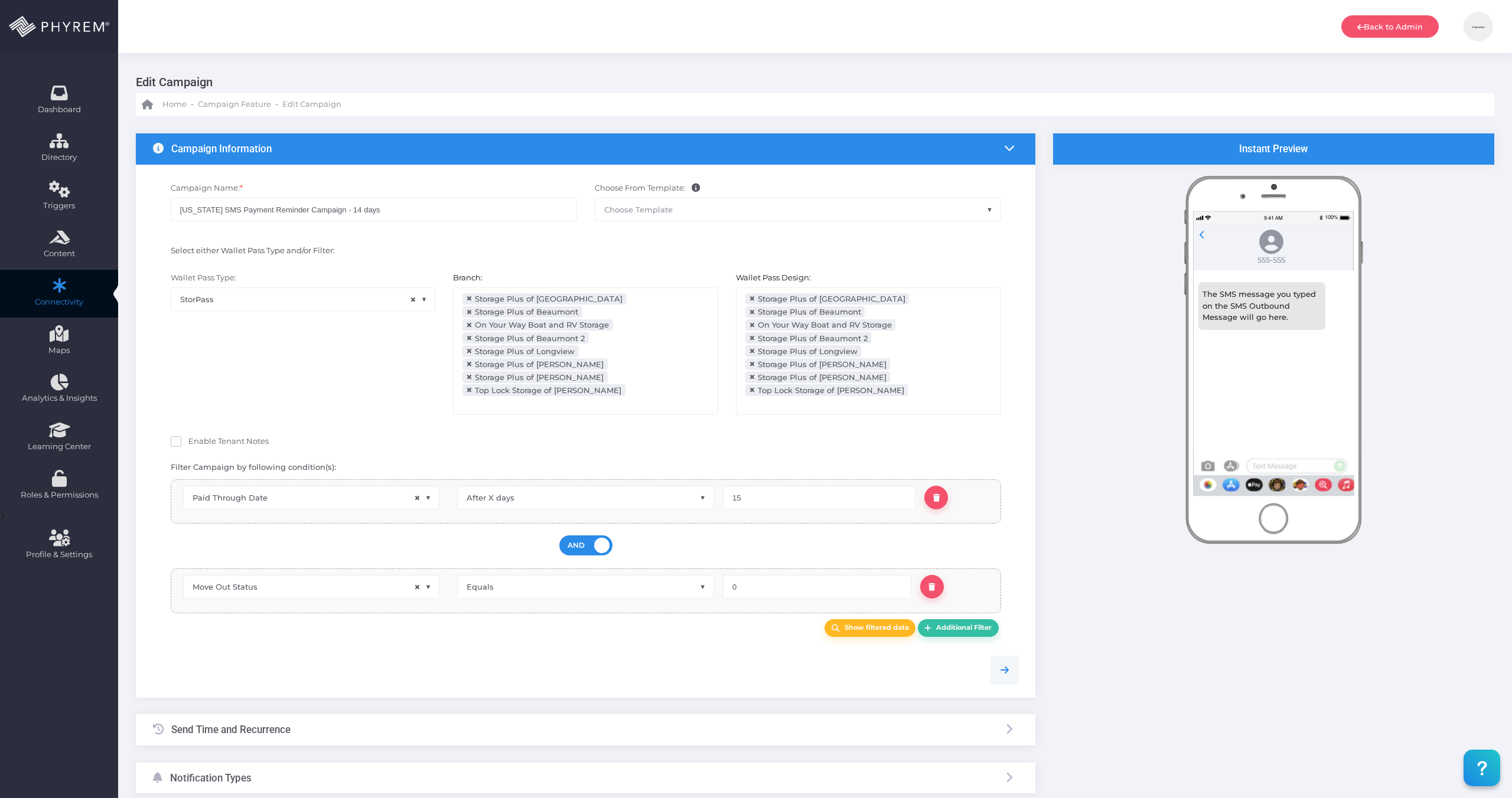
scroll to position [86, 0]
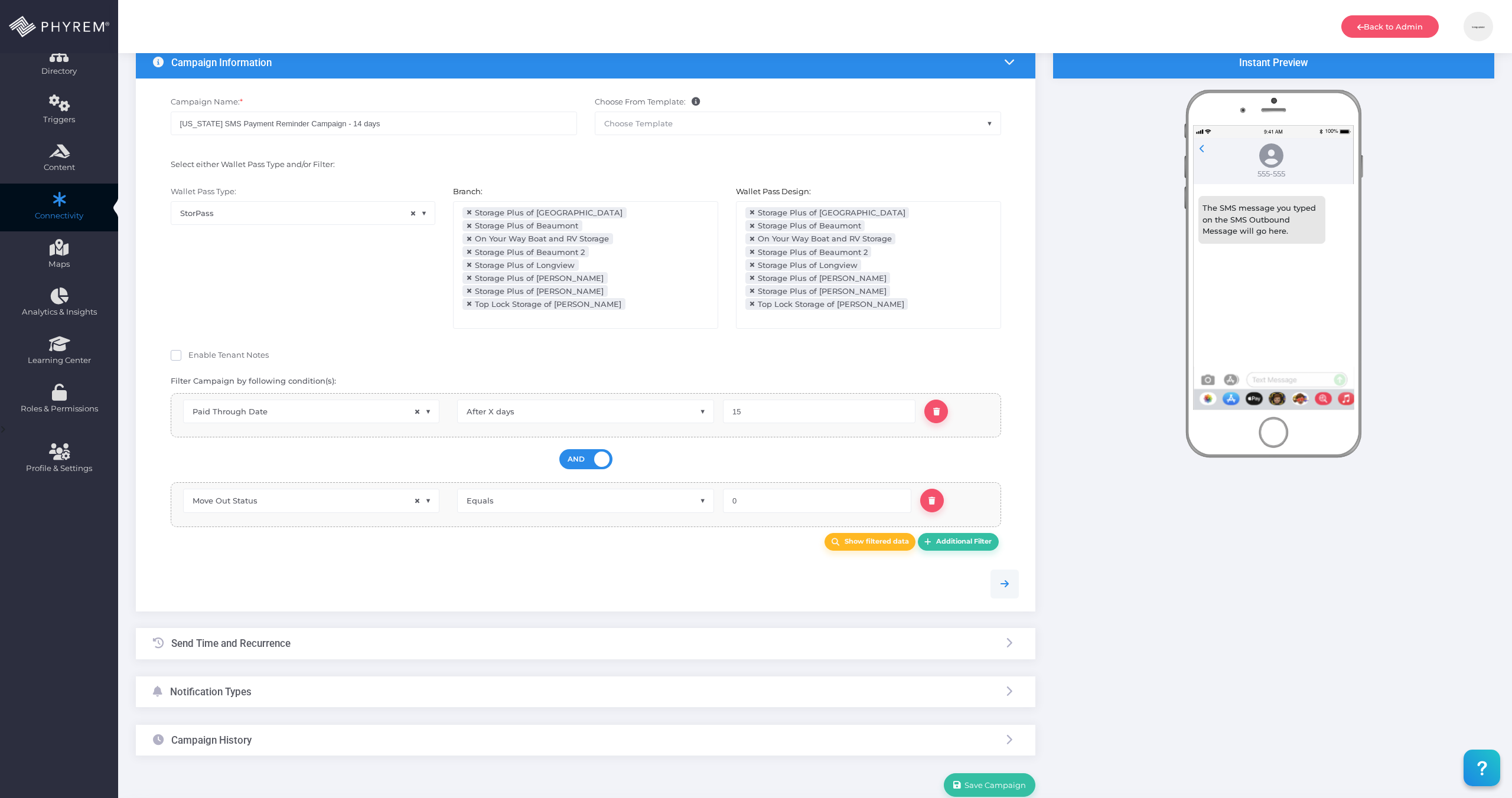
click at [286, 676] on div "Notification Types" at bounding box center [585, 692] width 899 height 31
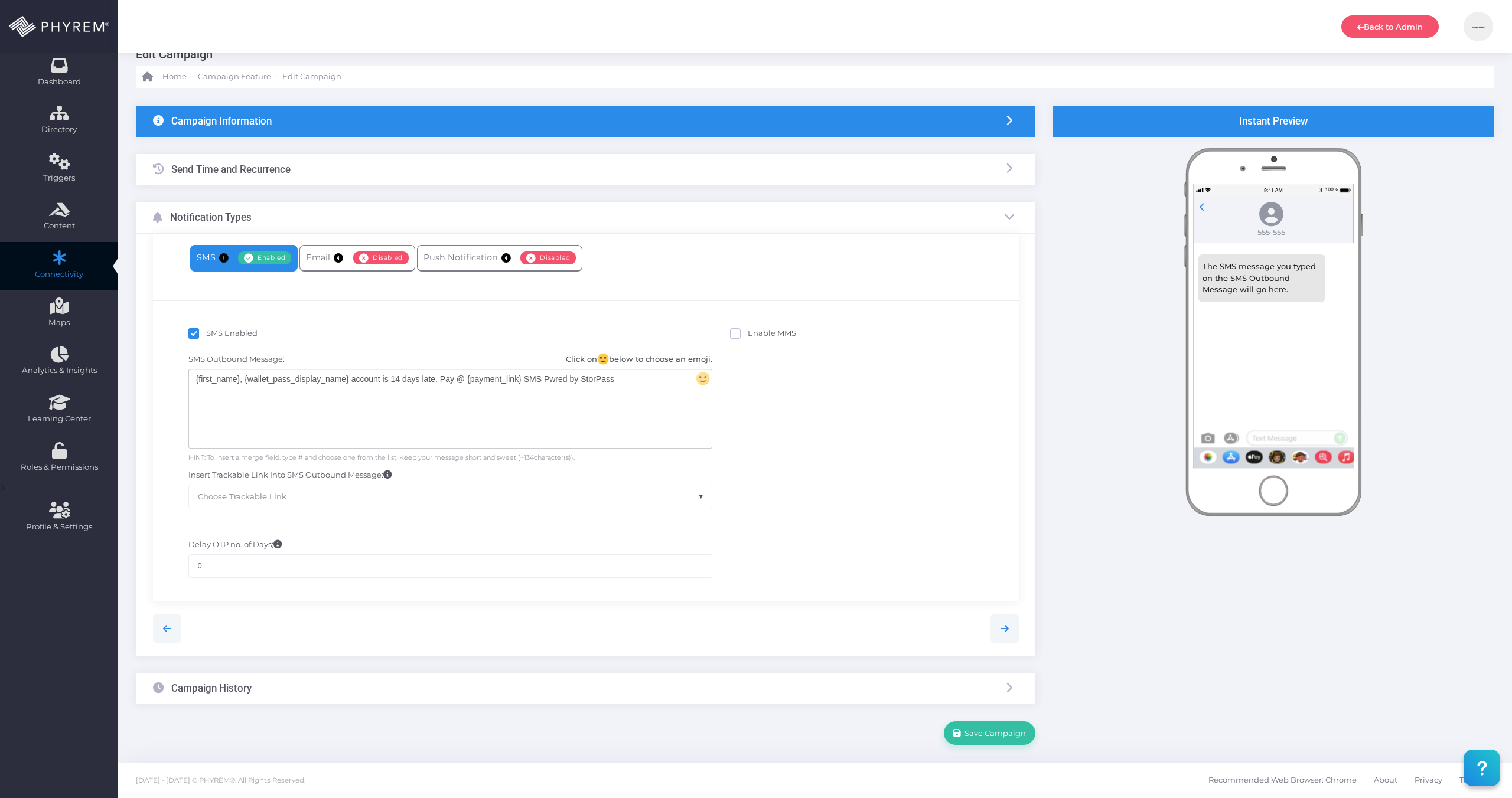
scroll to position [0, 0]
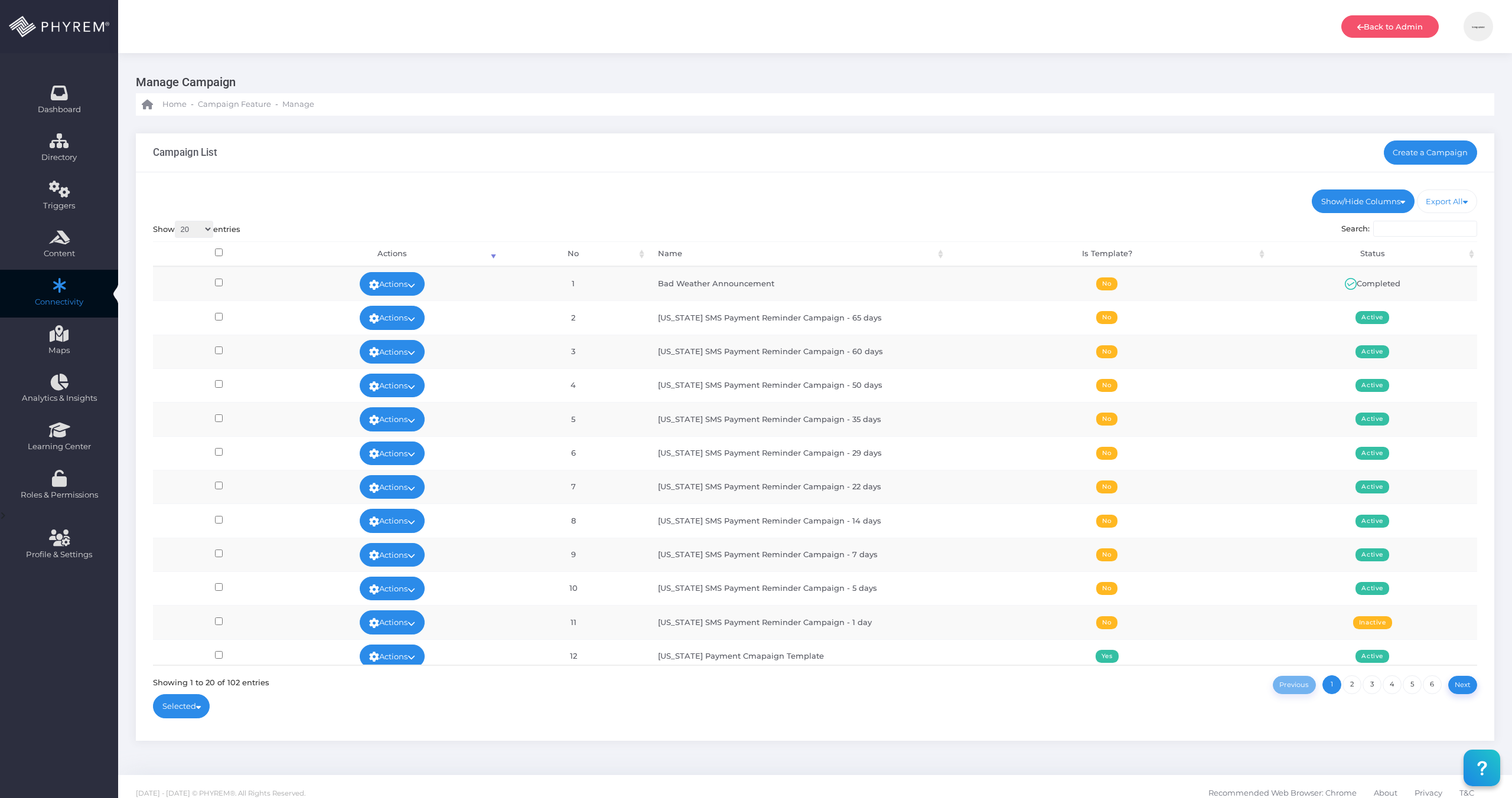
click at [1361, 688] on span "1 2 3 4 5 6" at bounding box center [1381, 684] width 121 height 10
click at [1347, 683] on link "2" at bounding box center [1351, 684] width 19 height 19
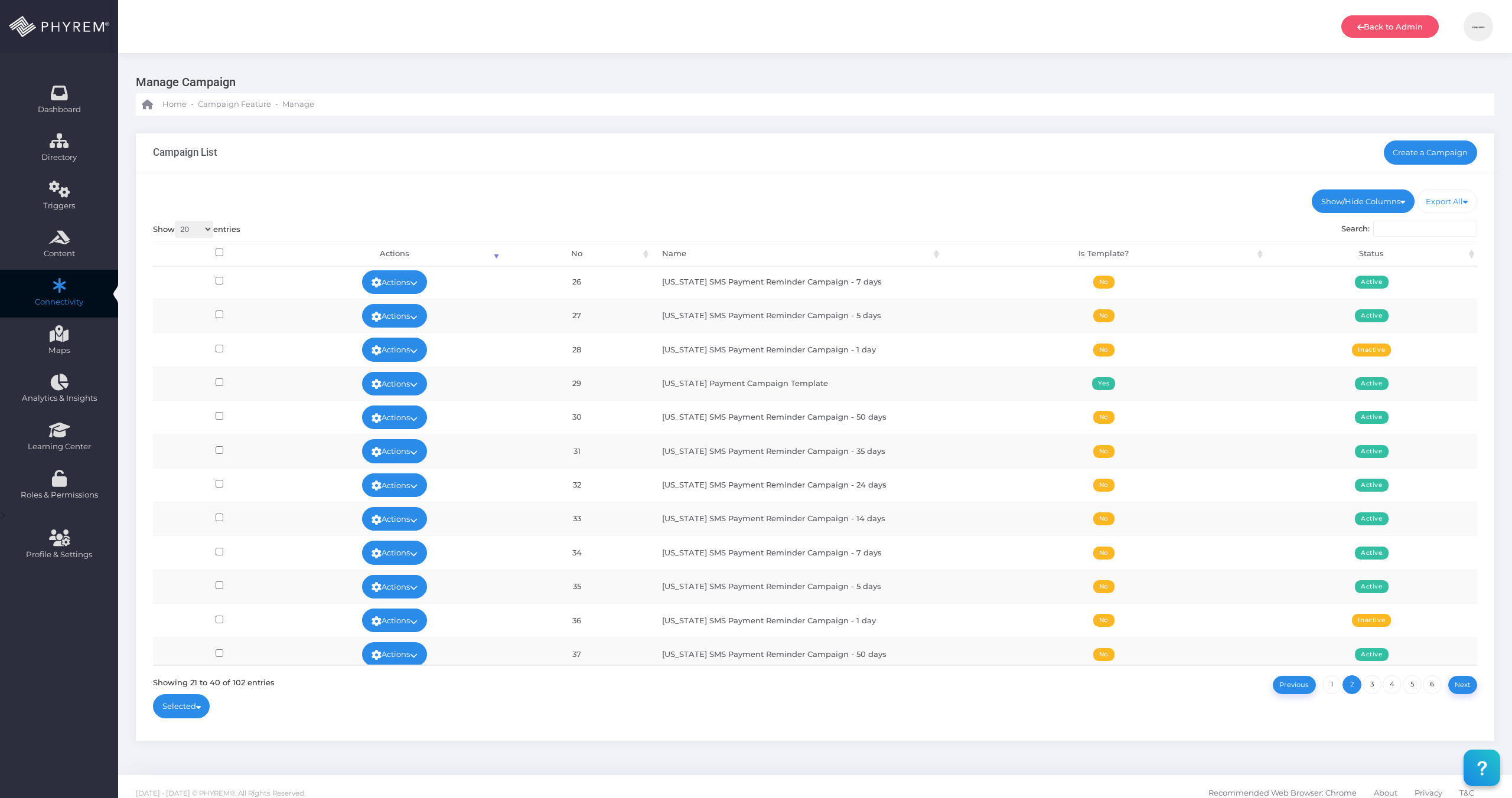
scroll to position [279, 0]
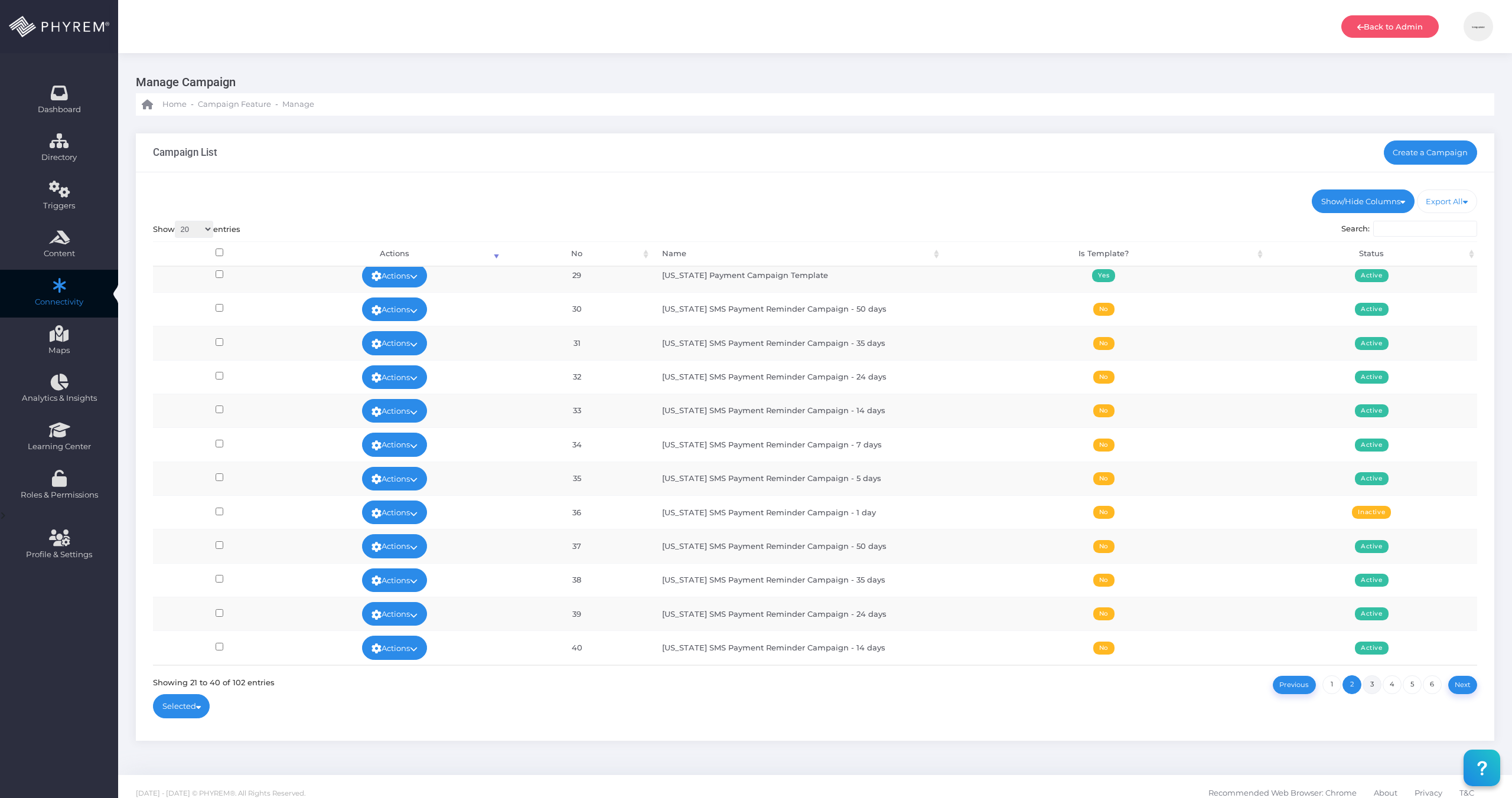
click at [1371, 686] on link "3" at bounding box center [1371, 684] width 19 height 19
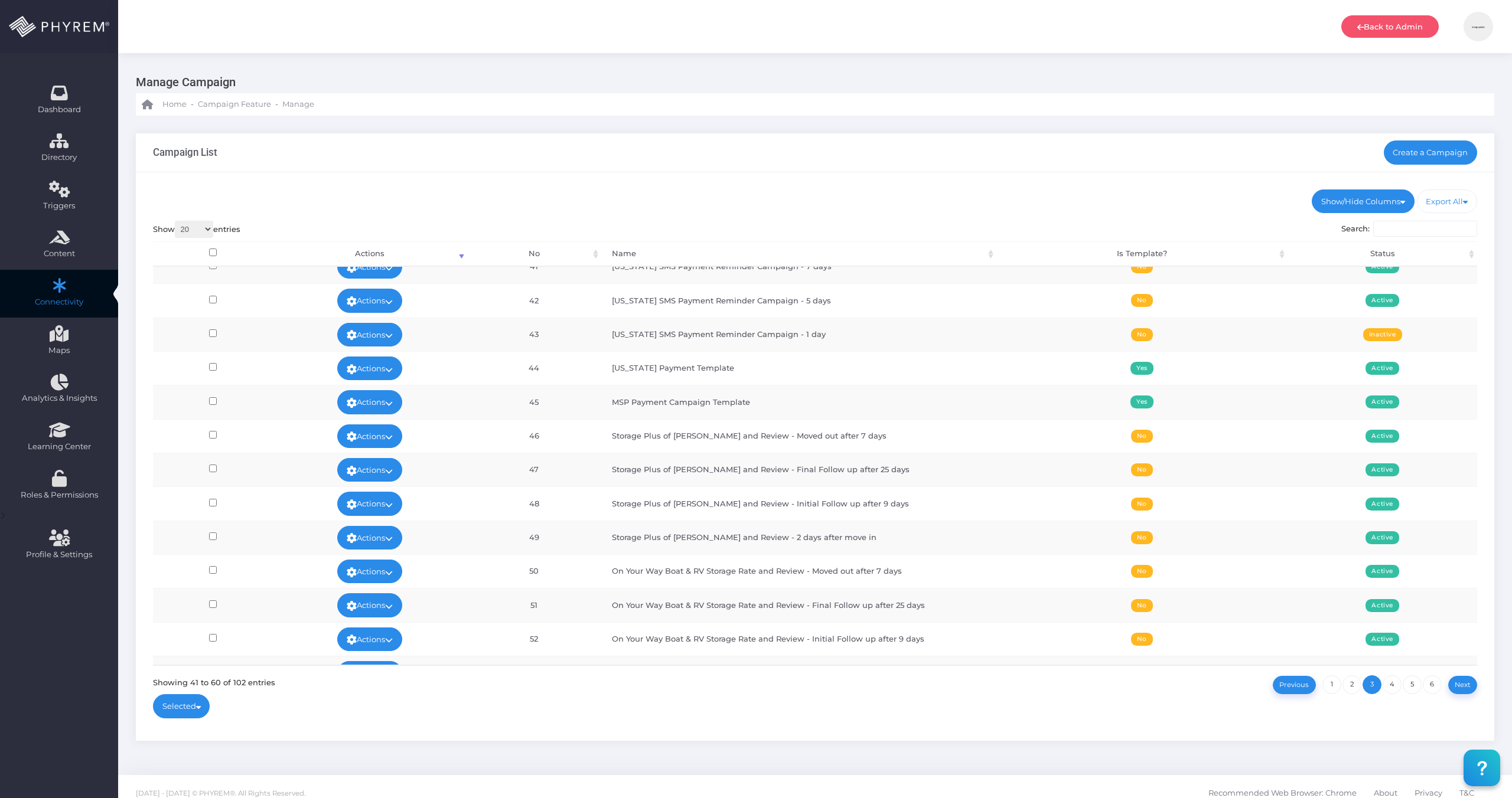
scroll to position [0, 0]
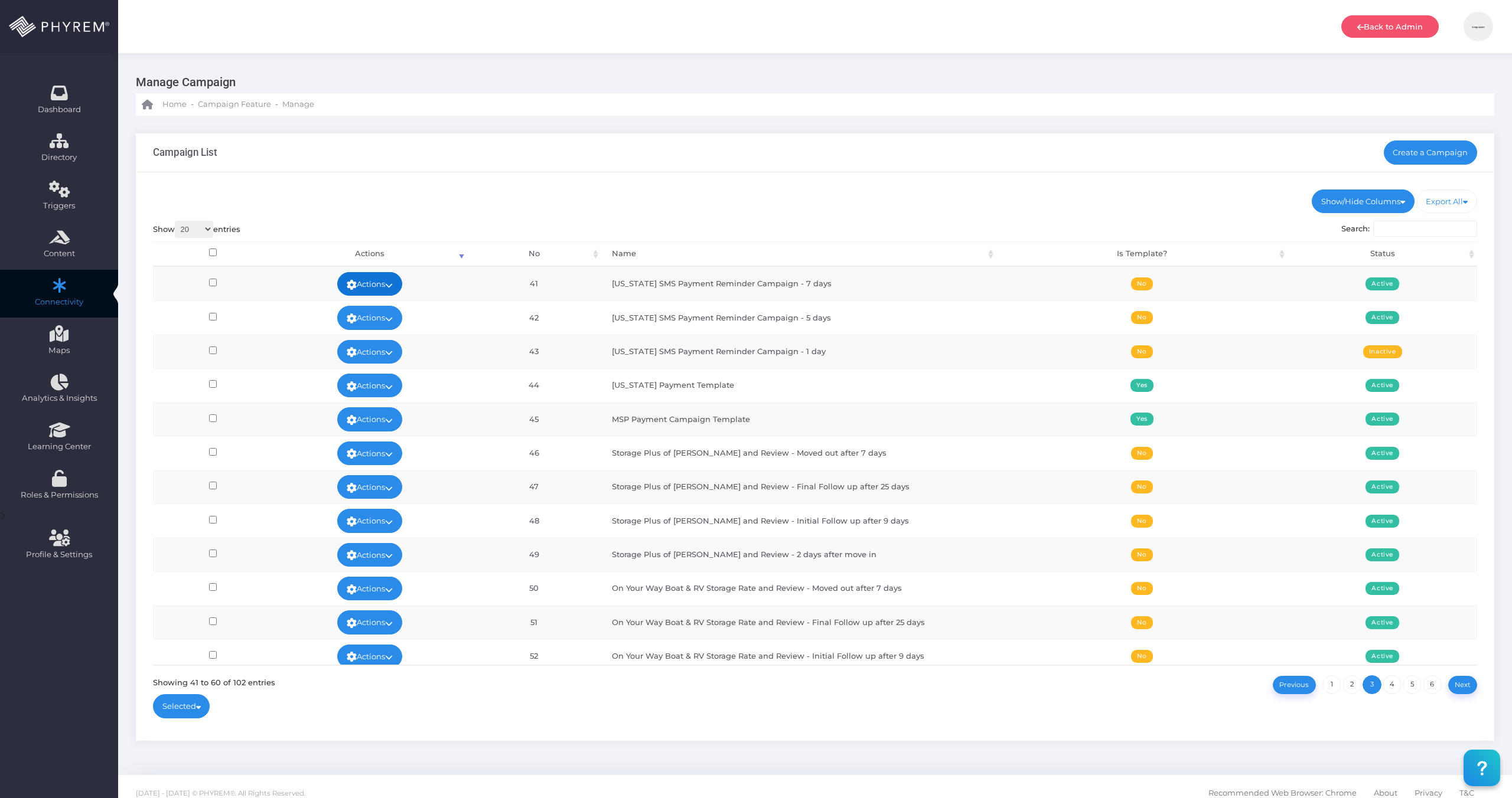
click at [393, 285] on icon at bounding box center [389, 285] width 8 height 0
click at [380, 309] on link "Edit" at bounding box center [368, 311] width 77 height 23
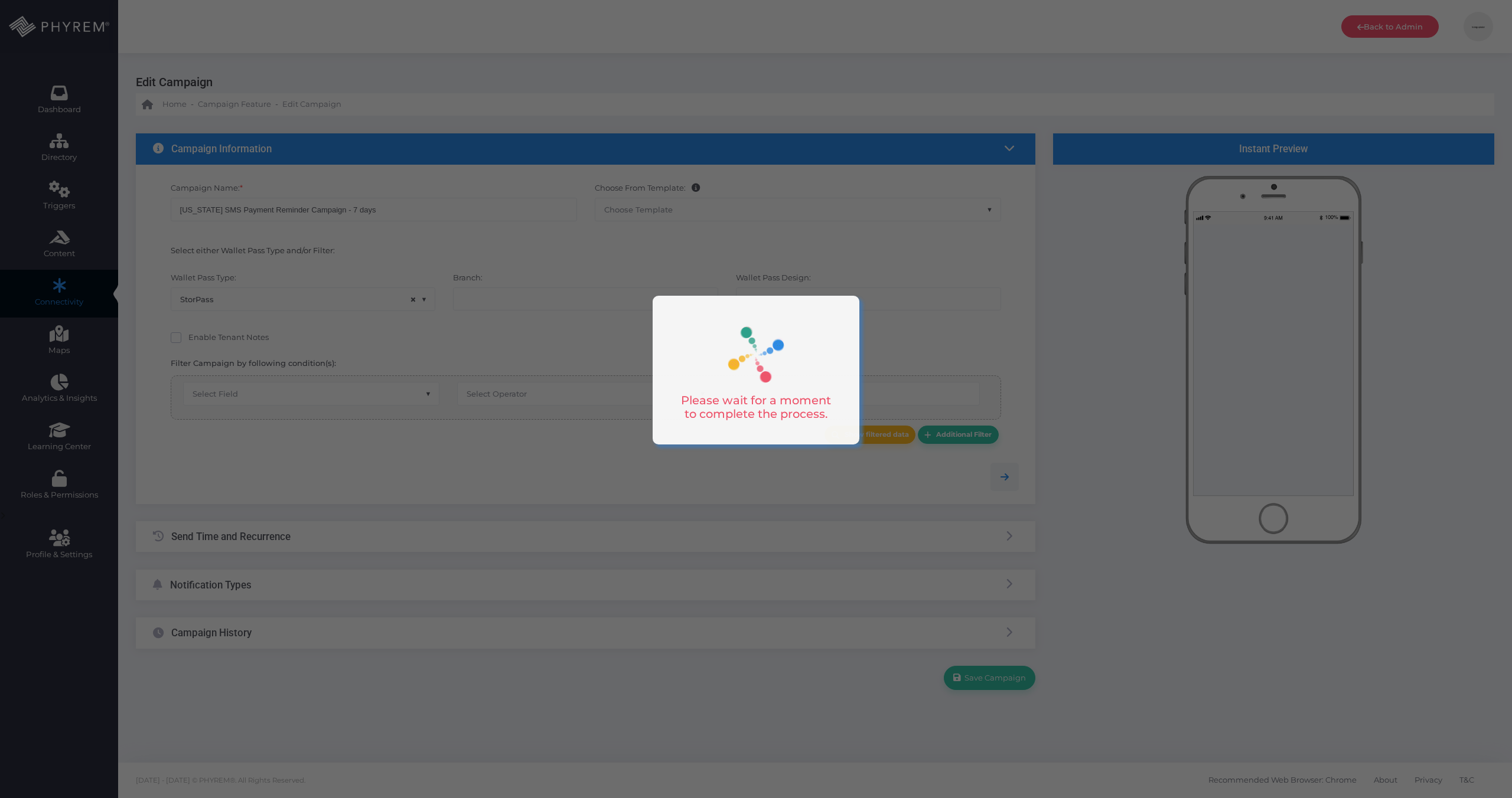
select select "15"
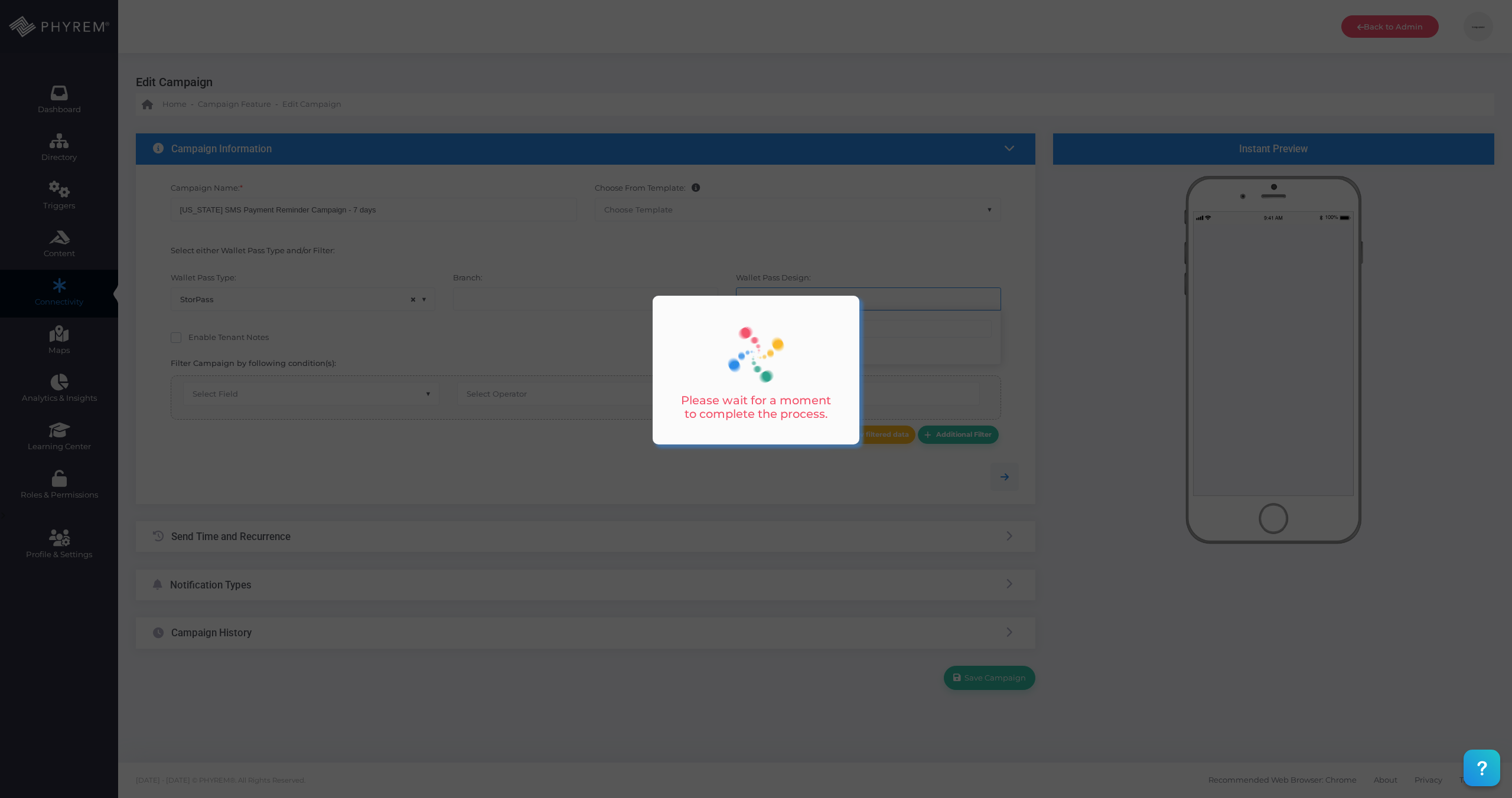
select select "659"
select select "after_x_days"
select select "2204"
select select "dPaidThru"
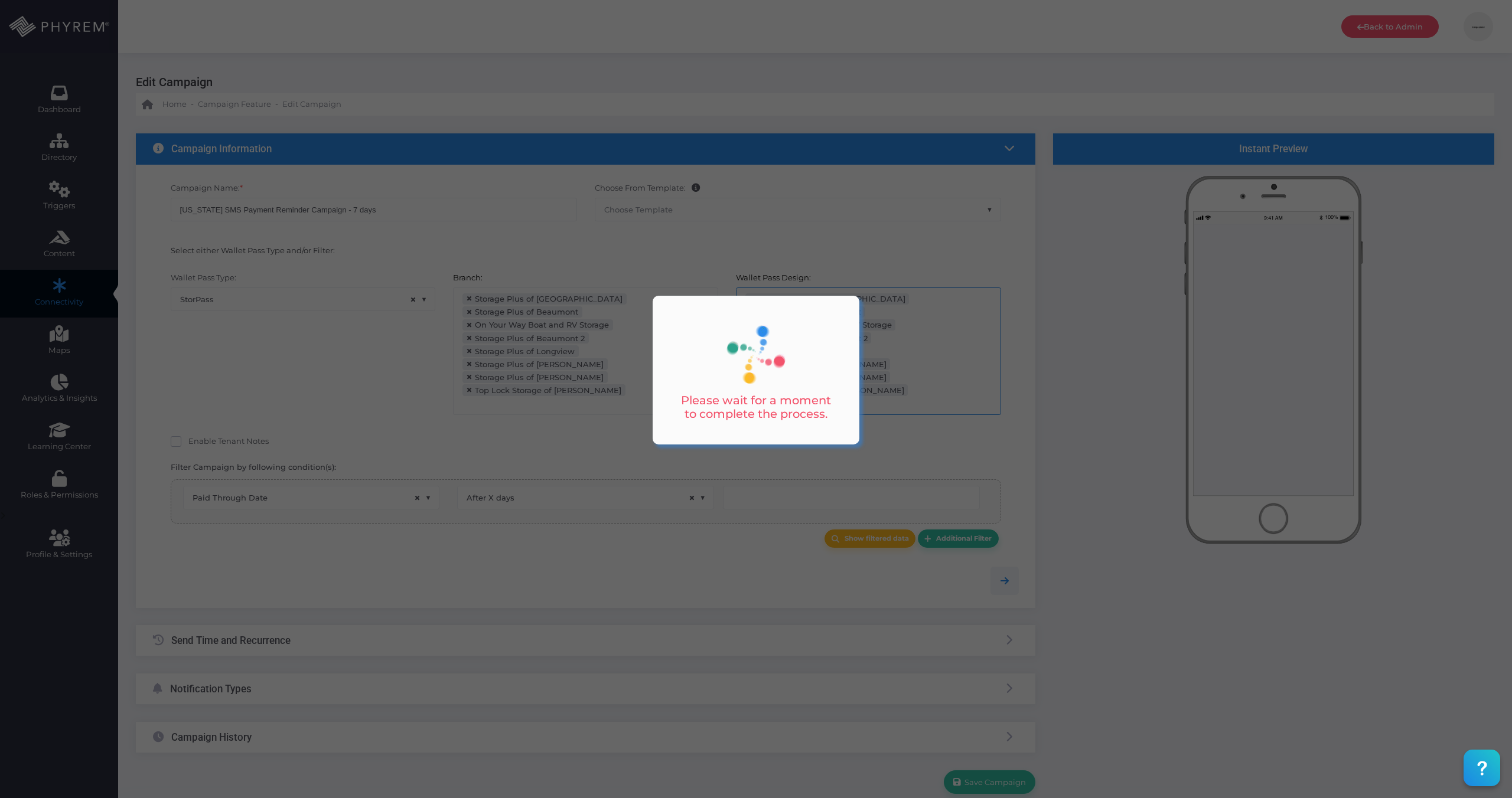
click at [238, 584] on div at bounding box center [756, 399] width 1512 height 798
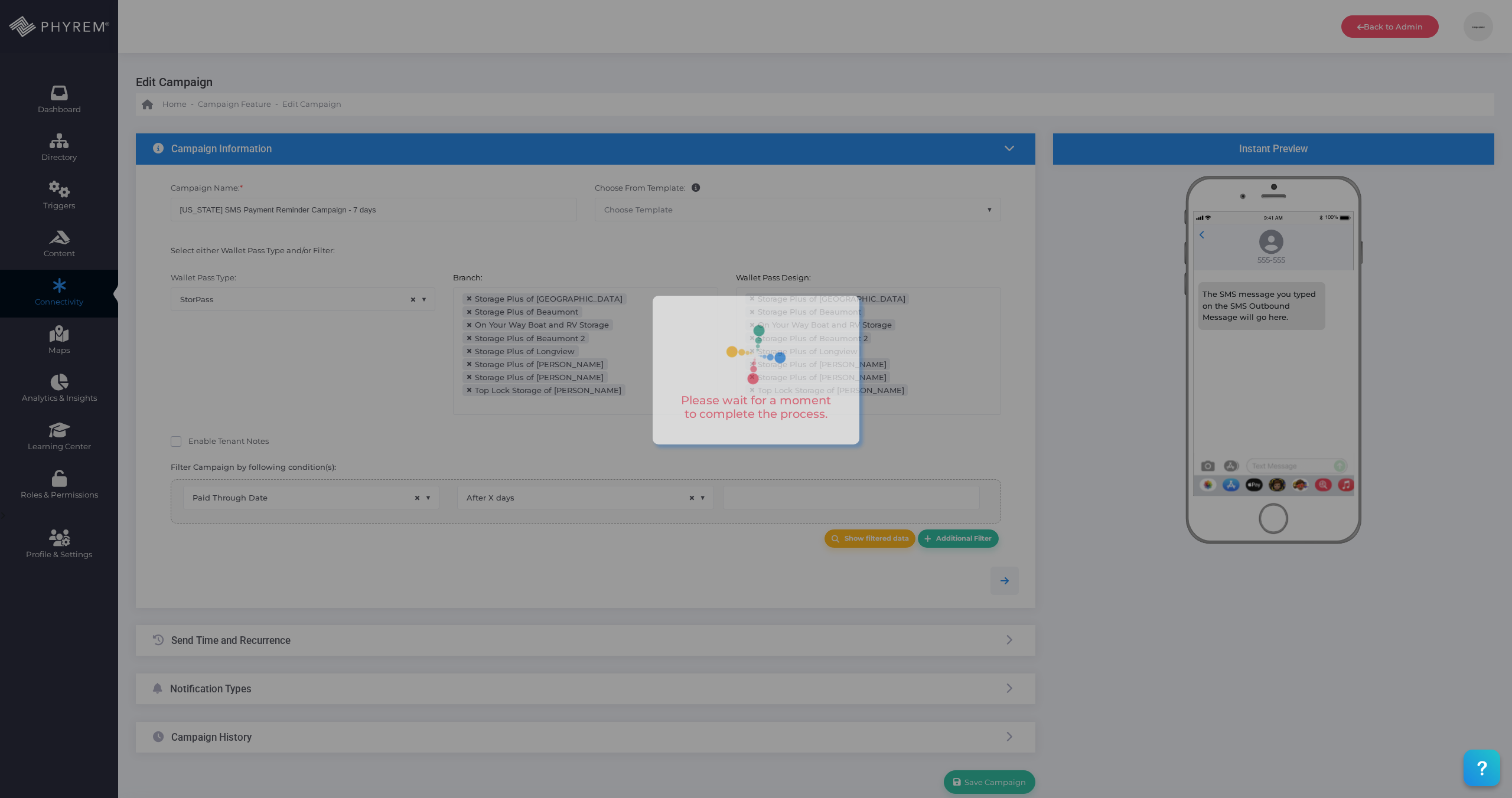
type input "8"
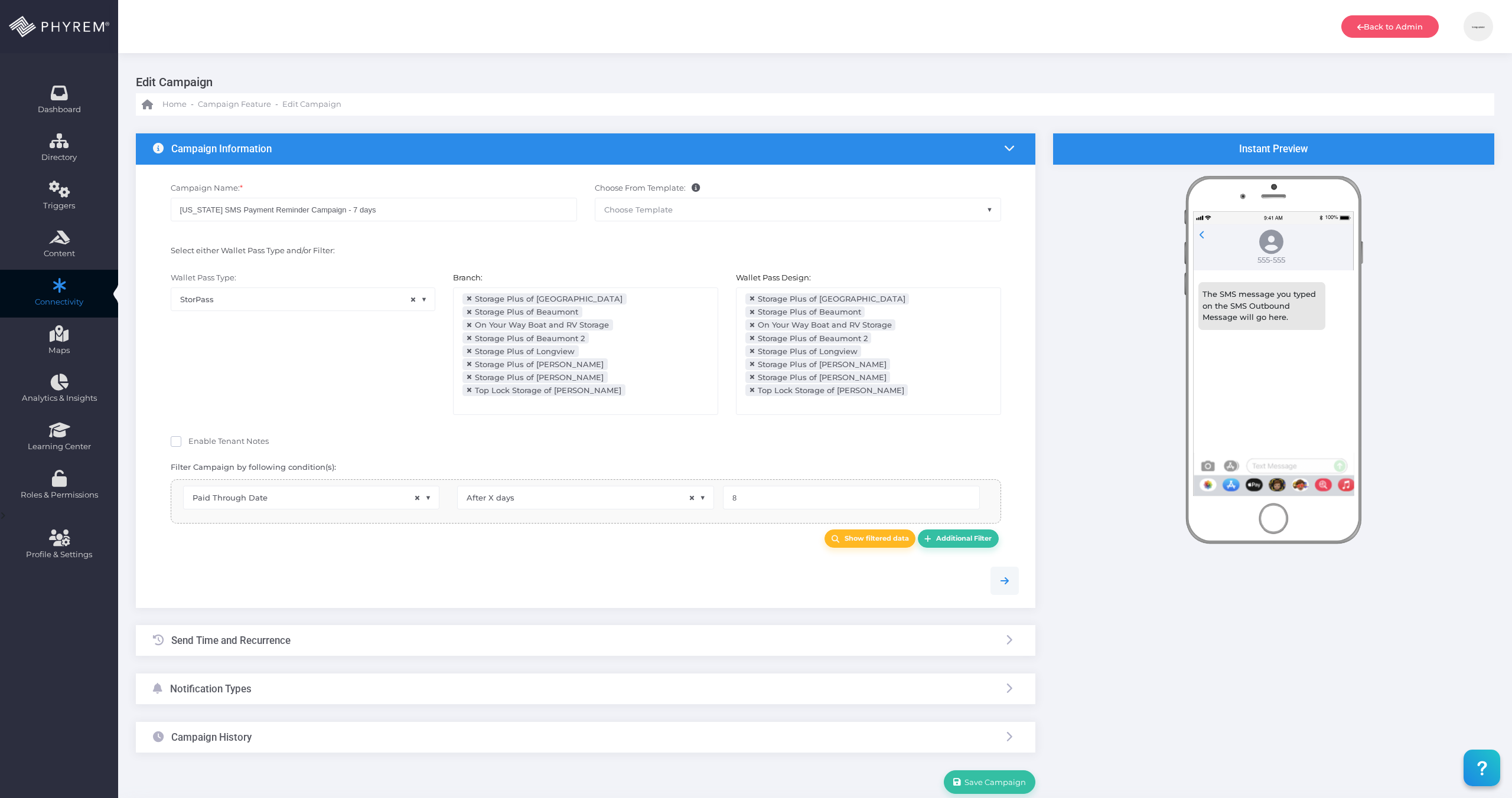
click at [259, 673] on div "Notification Types" at bounding box center [585, 689] width 899 height 31
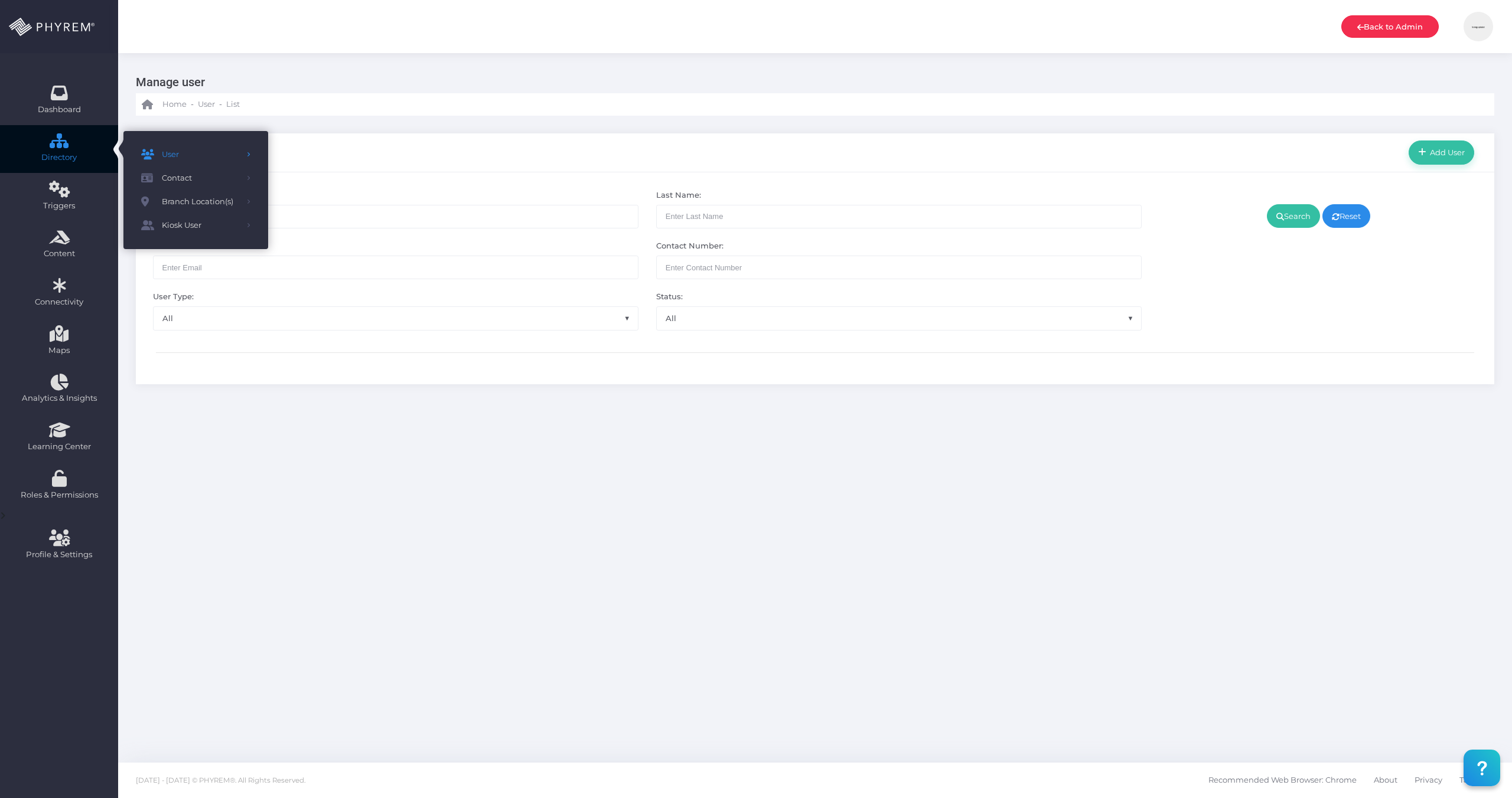
click at [1373, 30] on link "Back to Admin" at bounding box center [1389, 27] width 97 height 23
